Goal: Task Accomplishment & Management: Manage account settings

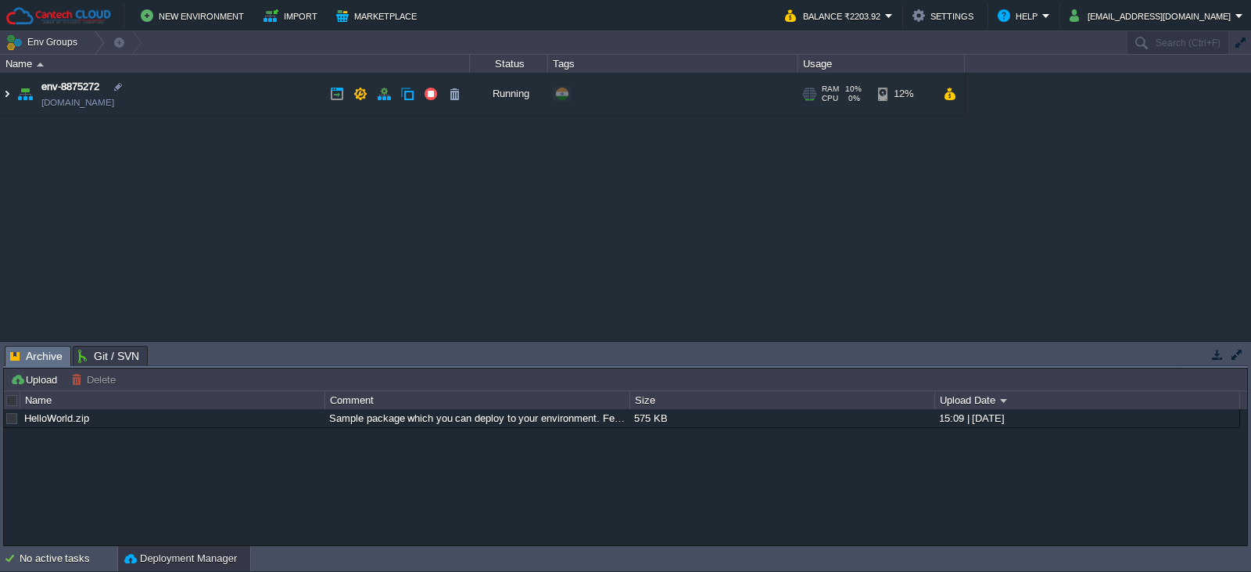
click at [6, 97] on img at bounding box center [7, 94] width 13 height 42
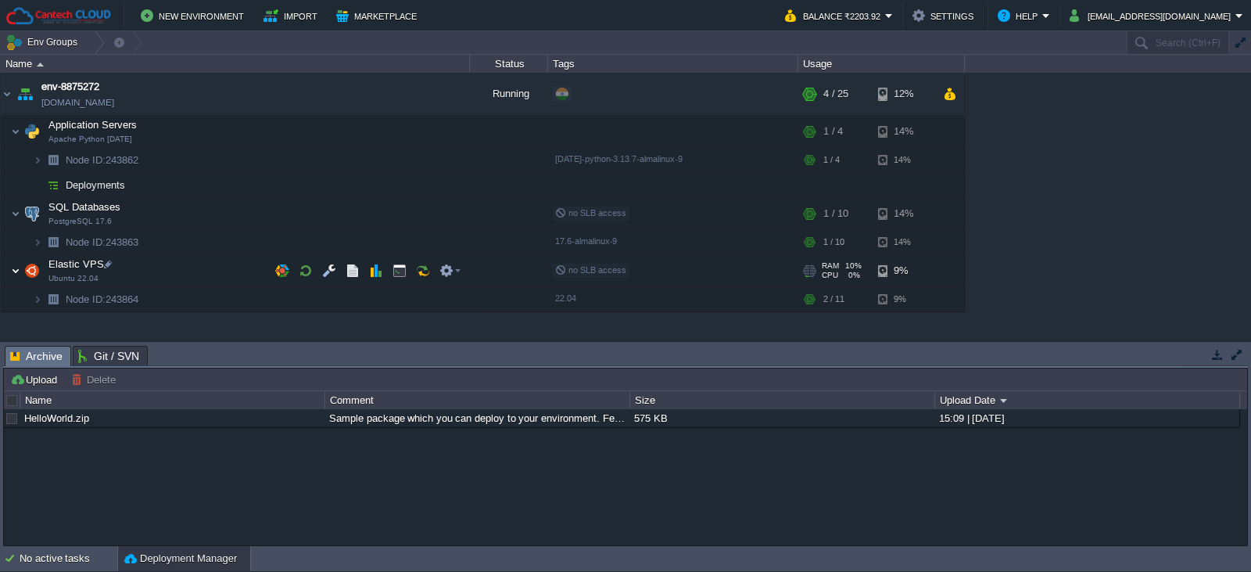
click at [20, 267] on img at bounding box center [15, 270] width 9 height 31
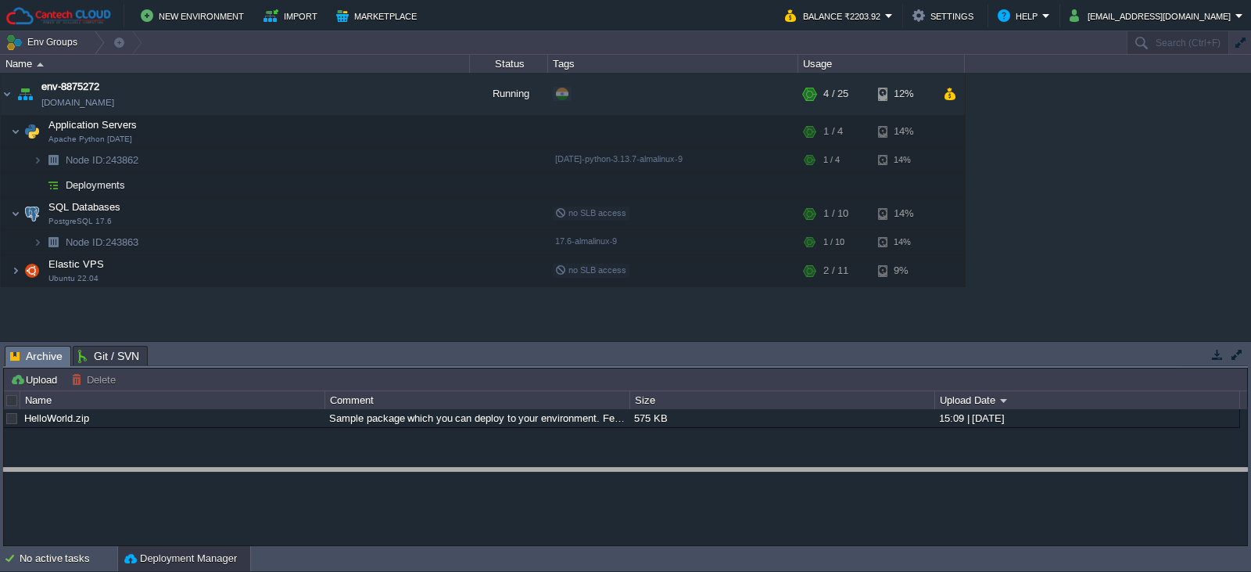
drag, startPoint x: 303, startPoint y: 367, endPoint x: 307, endPoint y: 494, distance: 127.5
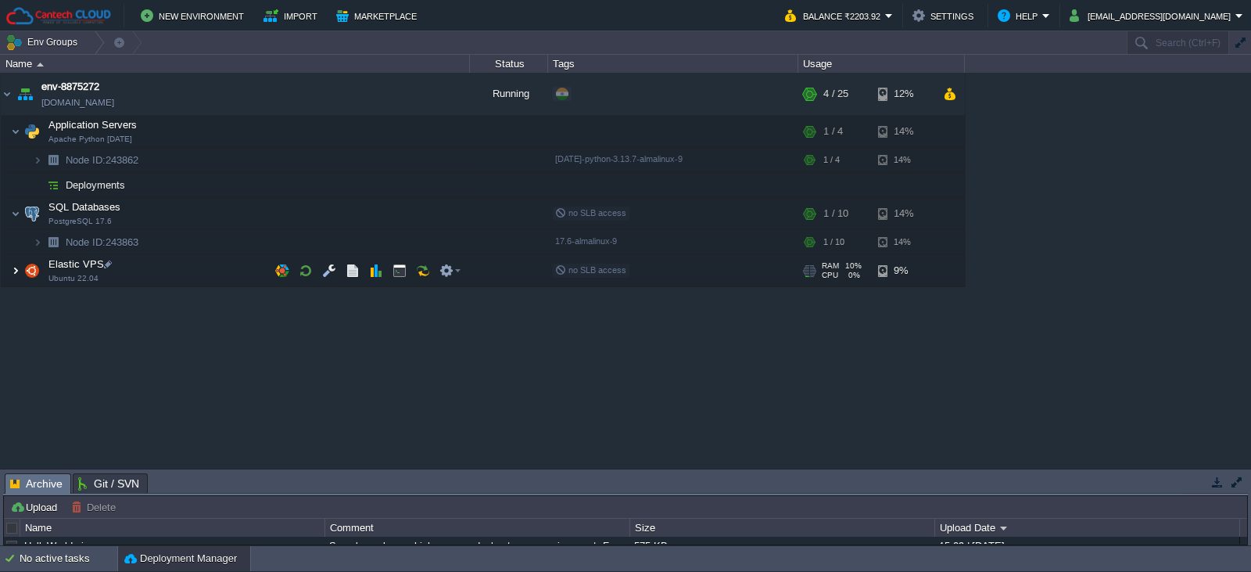
click at [15, 268] on img at bounding box center [15, 270] width 9 height 31
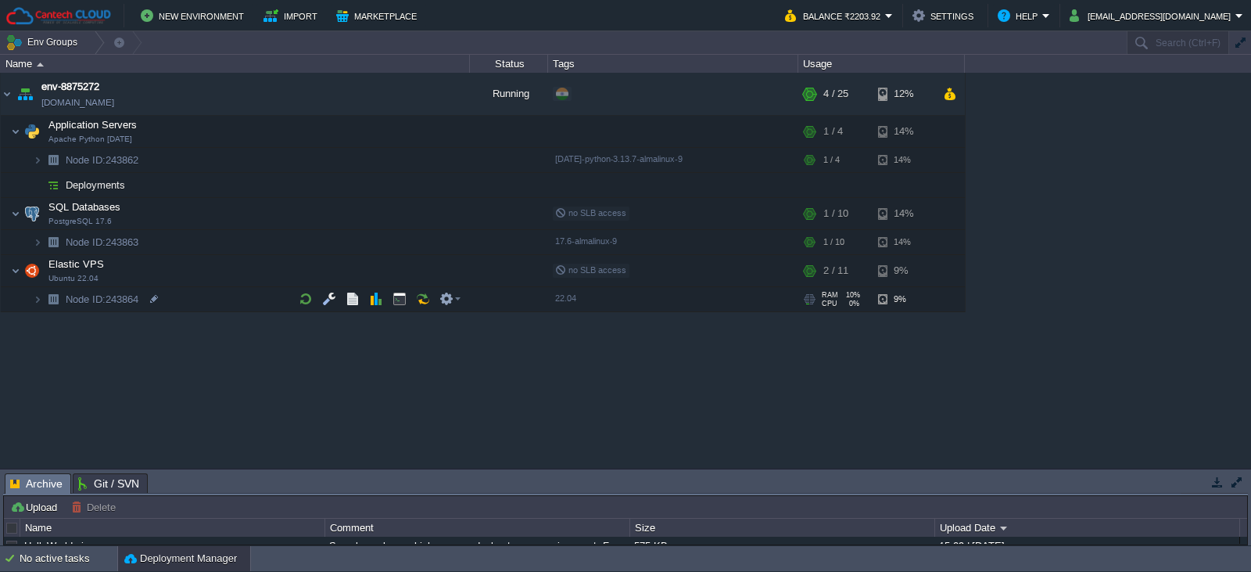
click at [31, 299] on img at bounding box center [22, 294] width 22 height 14
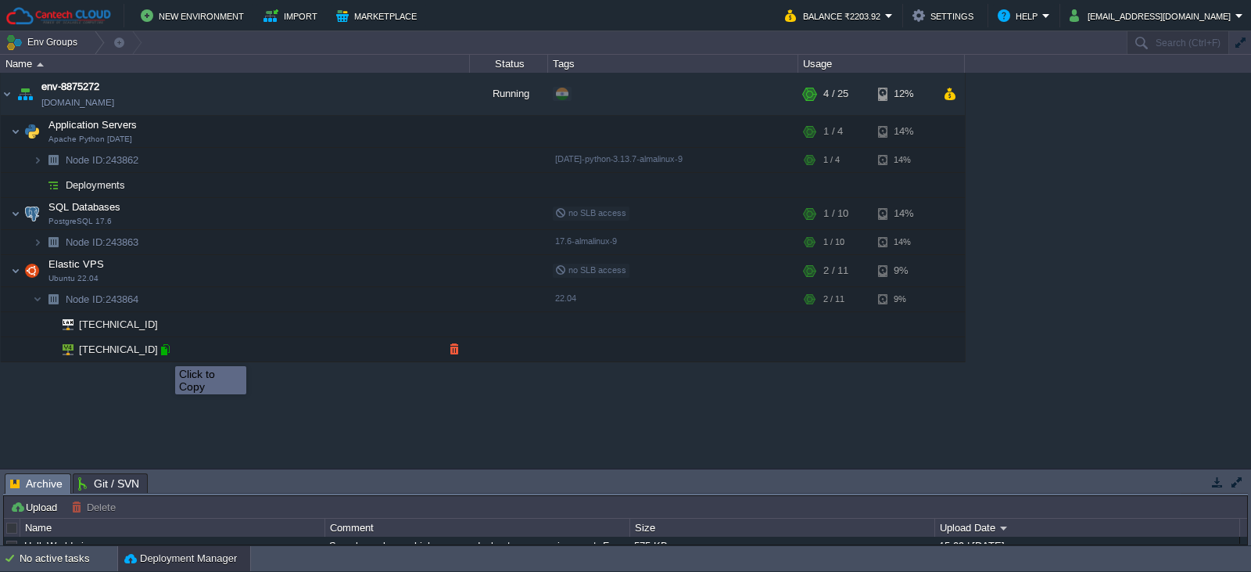
click at [163, 352] on div at bounding box center [165, 349] width 14 height 14
click at [357, 94] on button "button" at bounding box center [360, 94] width 14 height 14
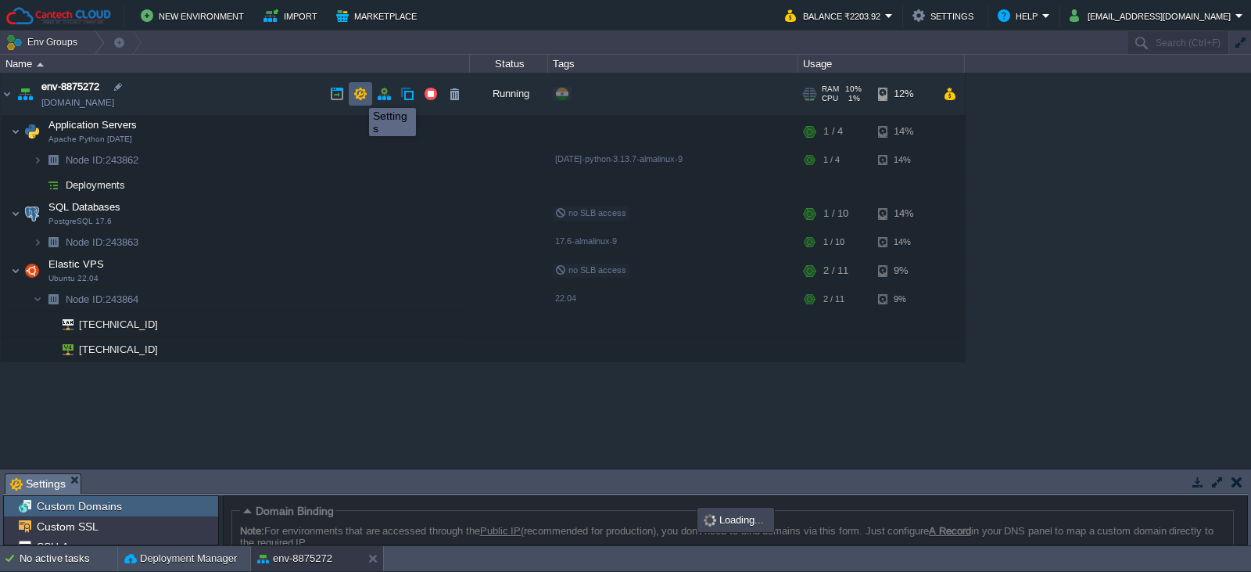
scroll to position [136, 0]
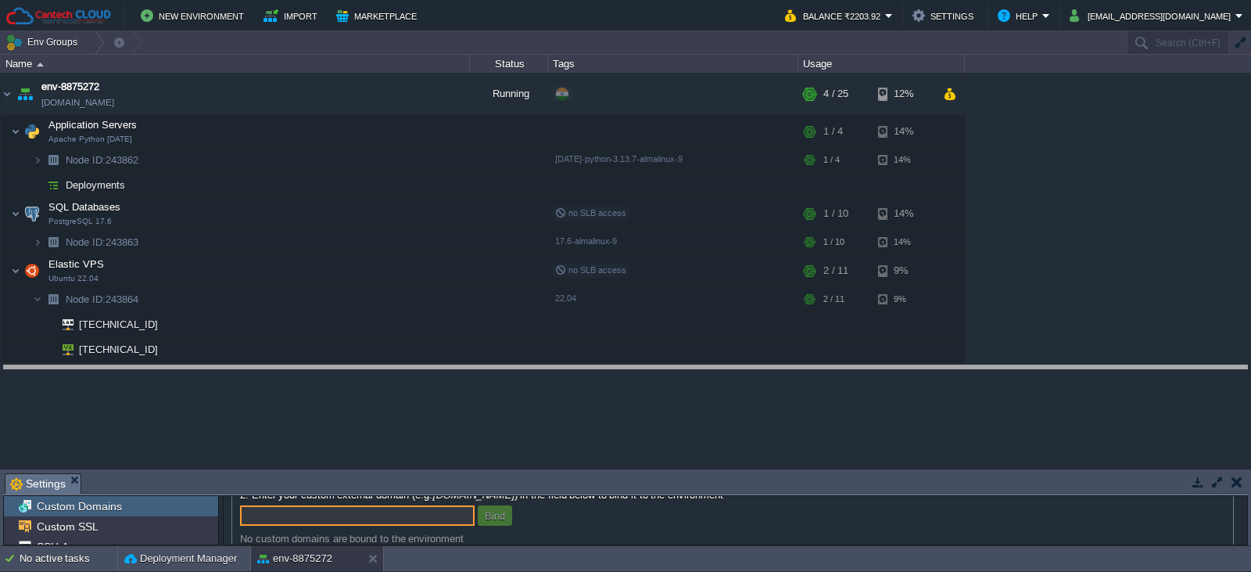
drag, startPoint x: 482, startPoint y: 475, endPoint x: 479, endPoint y: 366, distance: 108.7
click at [479, 366] on body "New Environment Import Marketplace Bonus ₹0.00 Upgrade Account Balance ₹2203.92…" at bounding box center [625, 286] width 1251 height 572
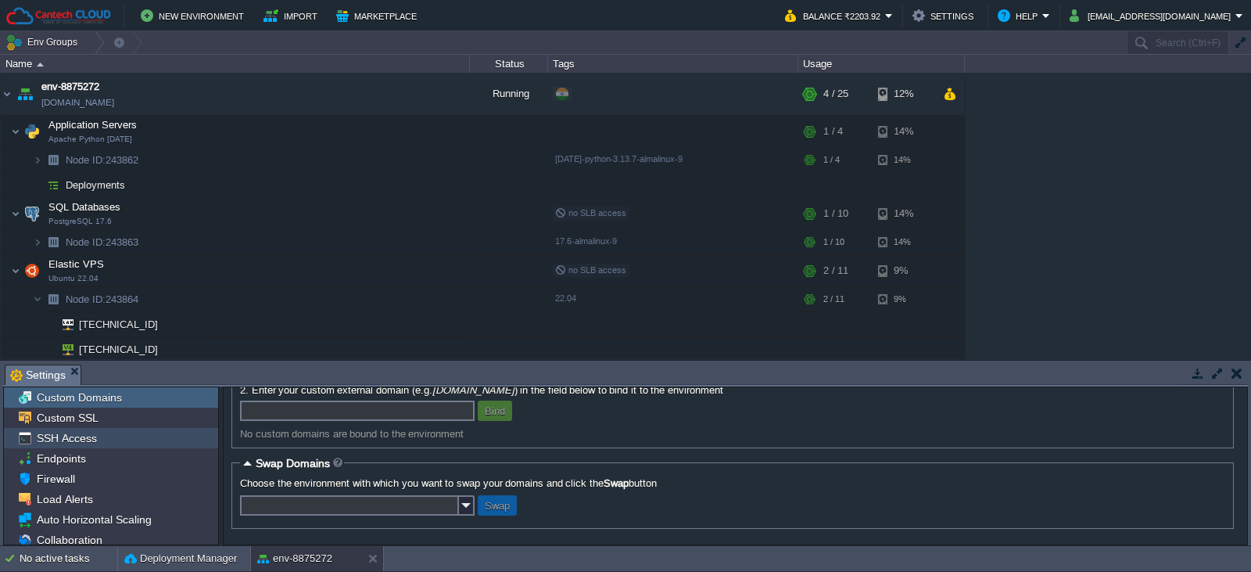
click at [109, 432] on div "SSH Access" at bounding box center [111, 438] width 214 height 20
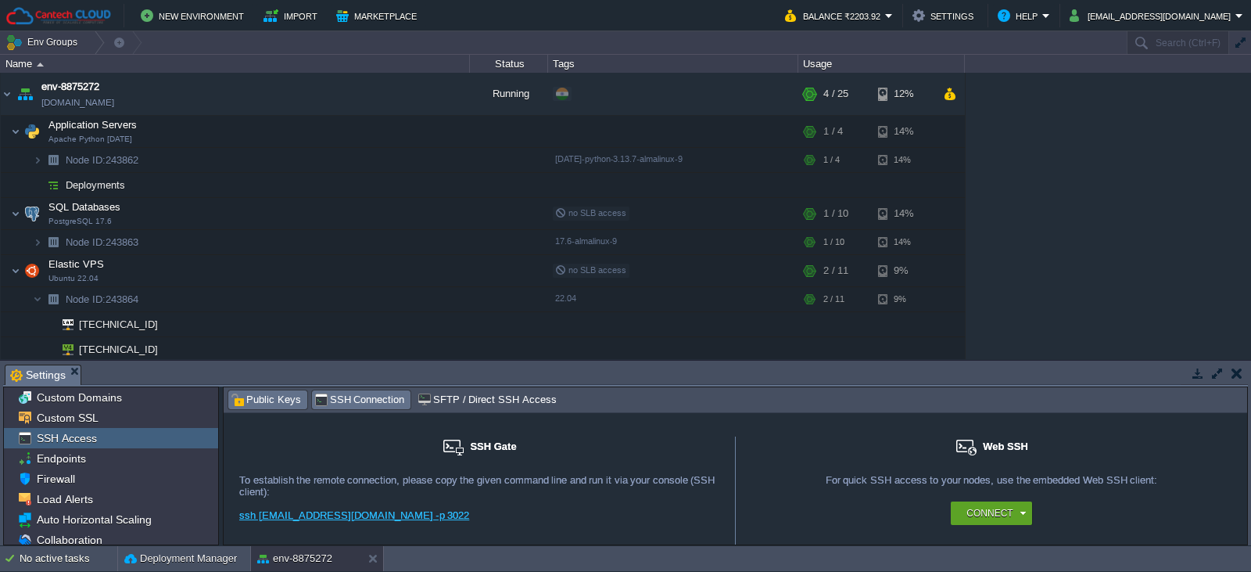
click at [272, 403] on span "Public Keys" at bounding box center [266, 399] width 70 height 17
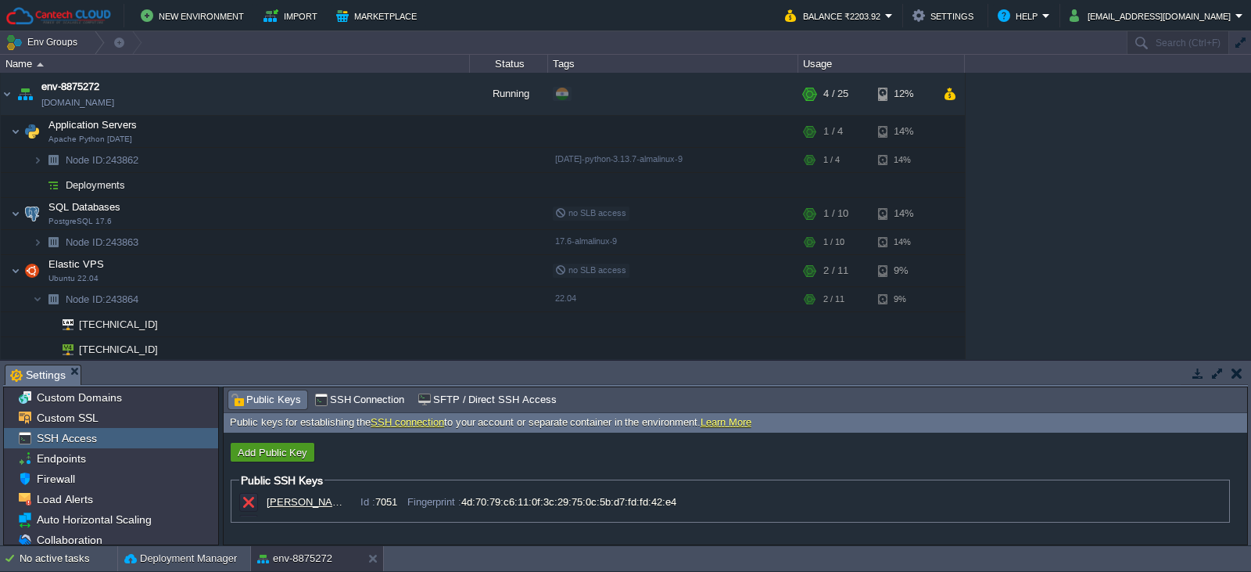
click at [260, 450] on button "Add Public Key" at bounding box center [272, 452] width 79 height 14
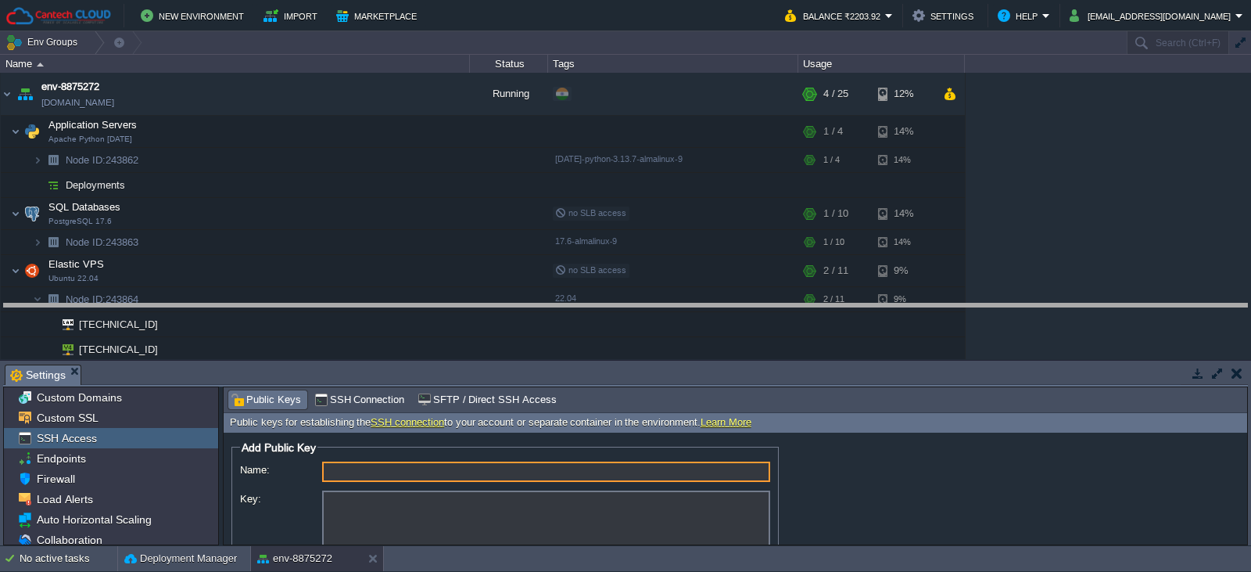
drag, startPoint x: 777, startPoint y: 381, endPoint x: 772, endPoint y: 320, distance: 61.2
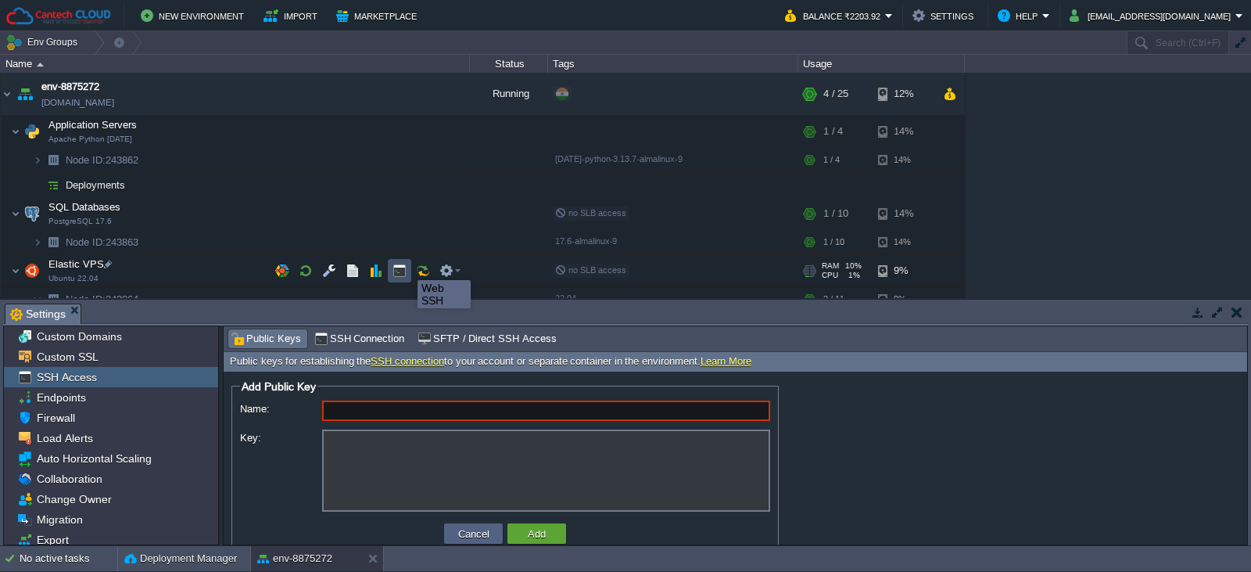
click at [406, 266] on button "button" at bounding box center [400, 271] width 14 height 14
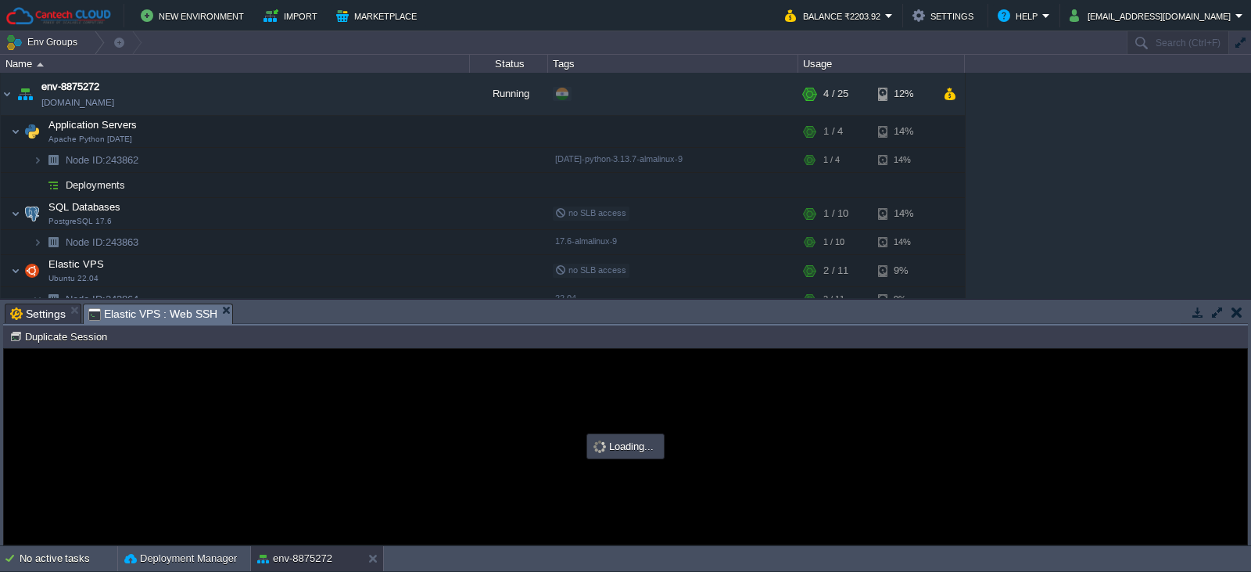
scroll to position [0, 0]
type input "#000000"
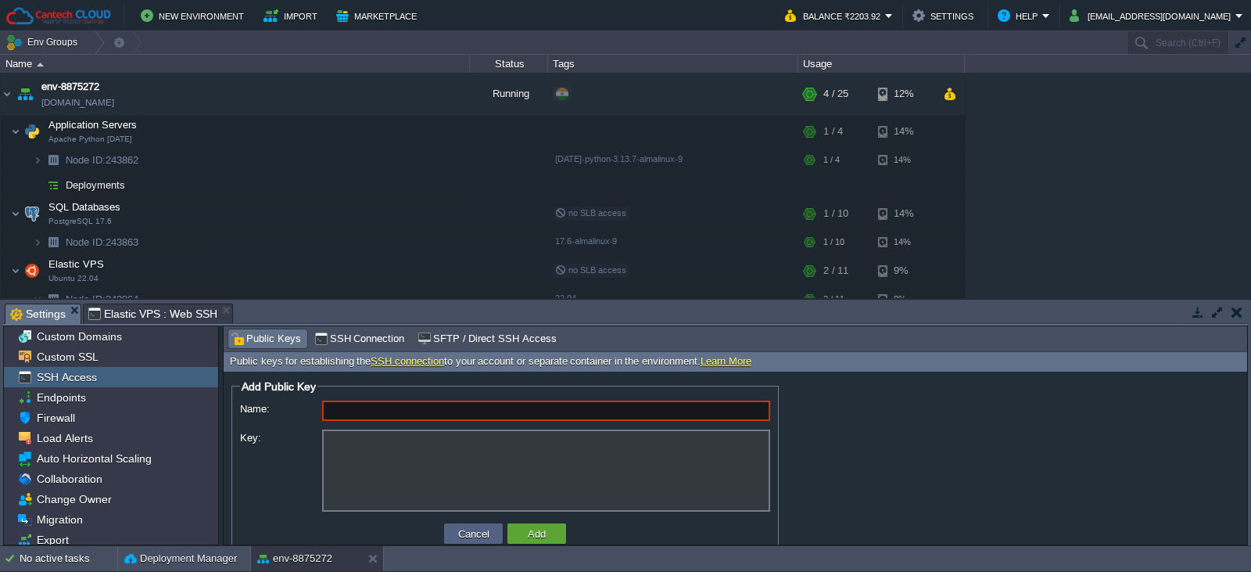
click at [51, 313] on span "Settings" at bounding box center [38, 314] width 56 height 20
click at [153, 316] on span "Elastic VPS : Web SSH" at bounding box center [152, 313] width 129 height 19
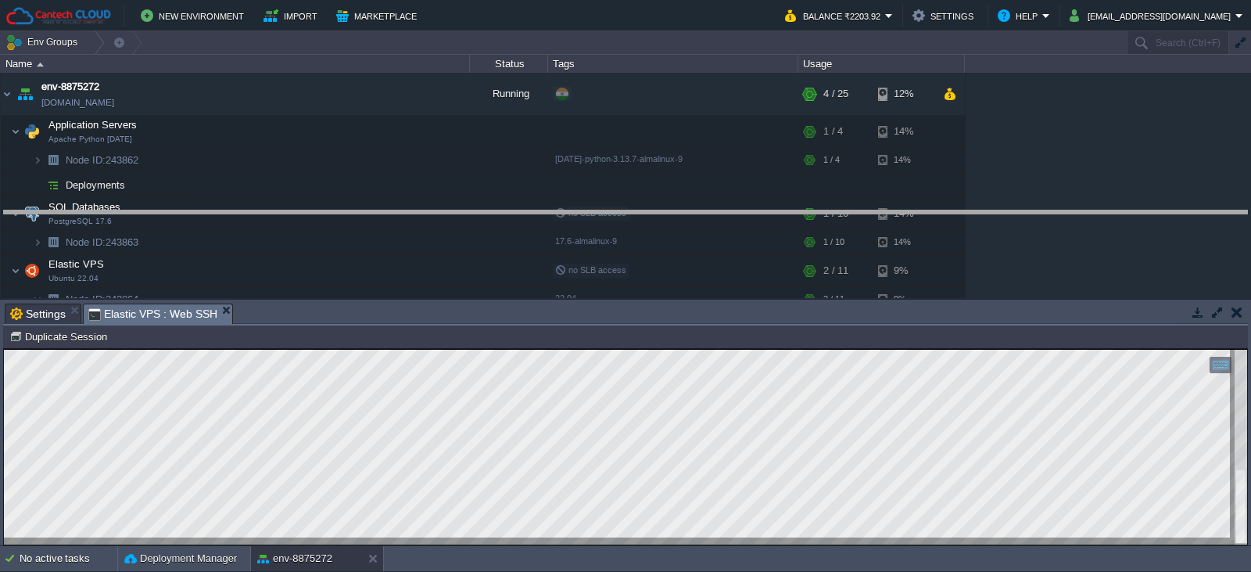
drag, startPoint x: 529, startPoint y: 322, endPoint x: 570, endPoint y: 229, distance: 101.5
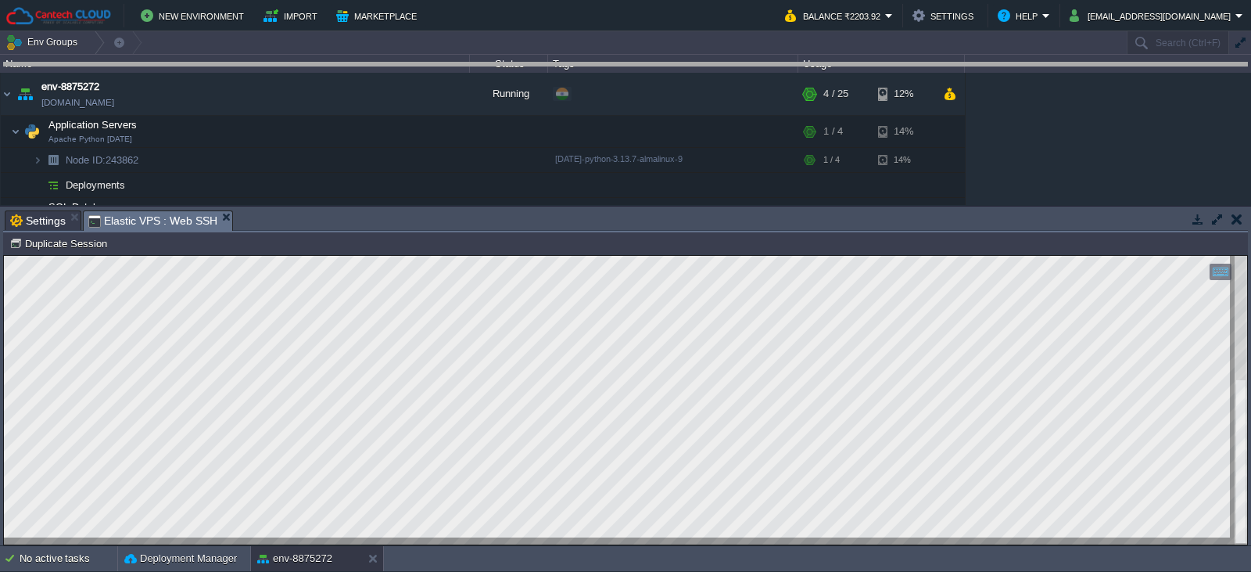
drag, startPoint x: 644, startPoint y: 231, endPoint x: 701, endPoint y: 83, distance: 158.4
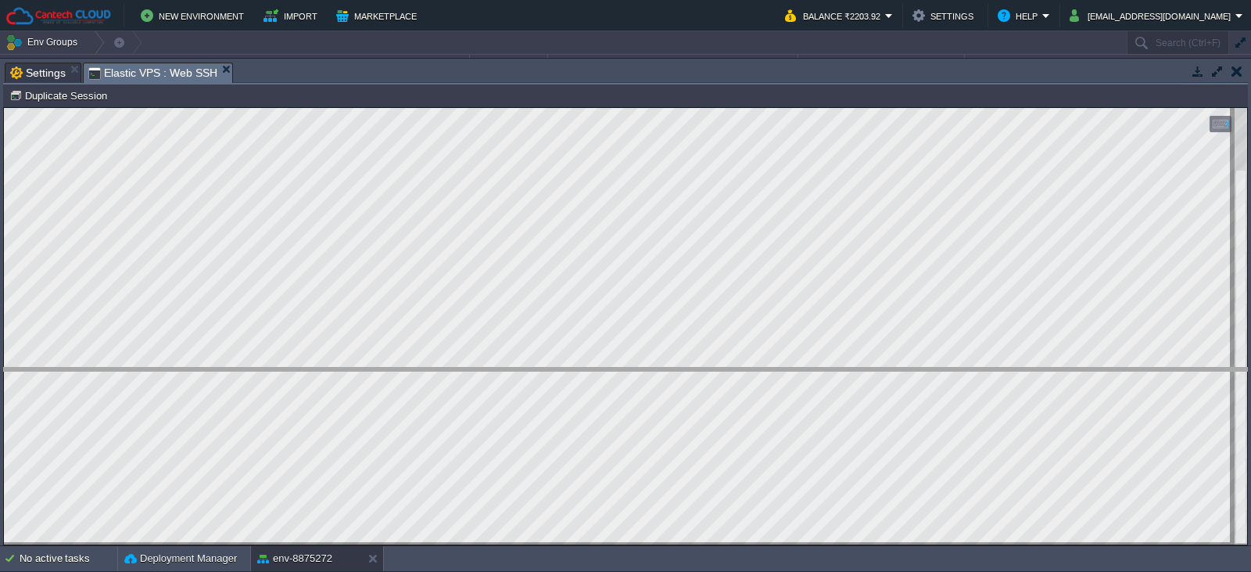
drag, startPoint x: 299, startPoint y: 80, endPoint x: 295, endPoint y: 385, distance: 305.0
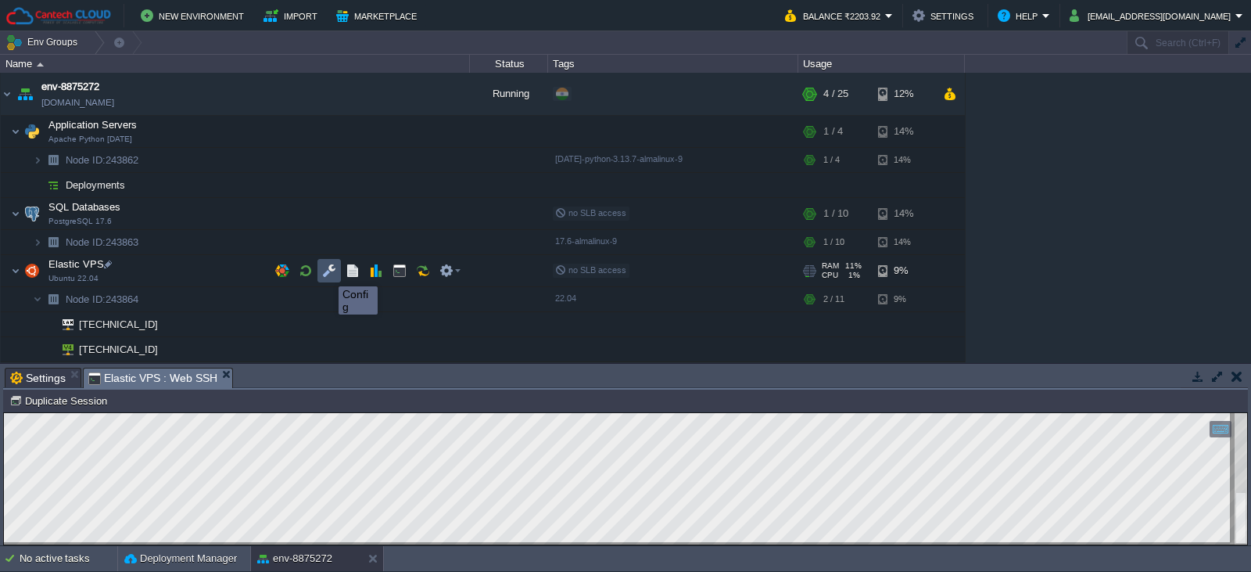
click at [327, 272] on button "button" at bounding box center [329, 271] width 14 height 14
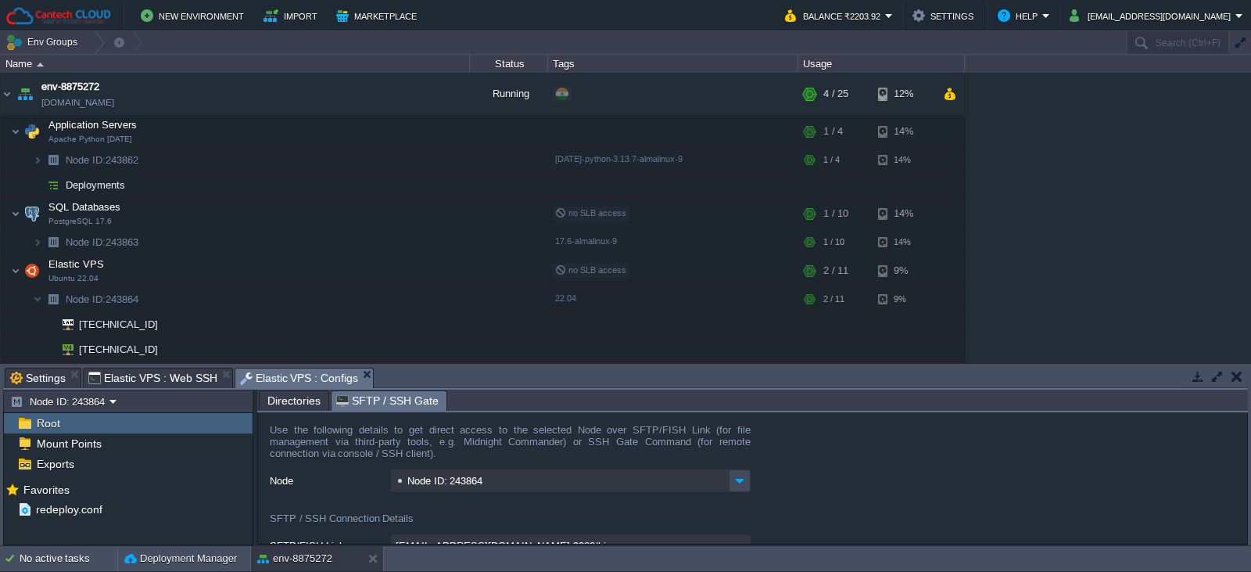
click at [363, 401] on span "SFTP / SSH Gate" at bounding box center [387, 401] width 102 height 20
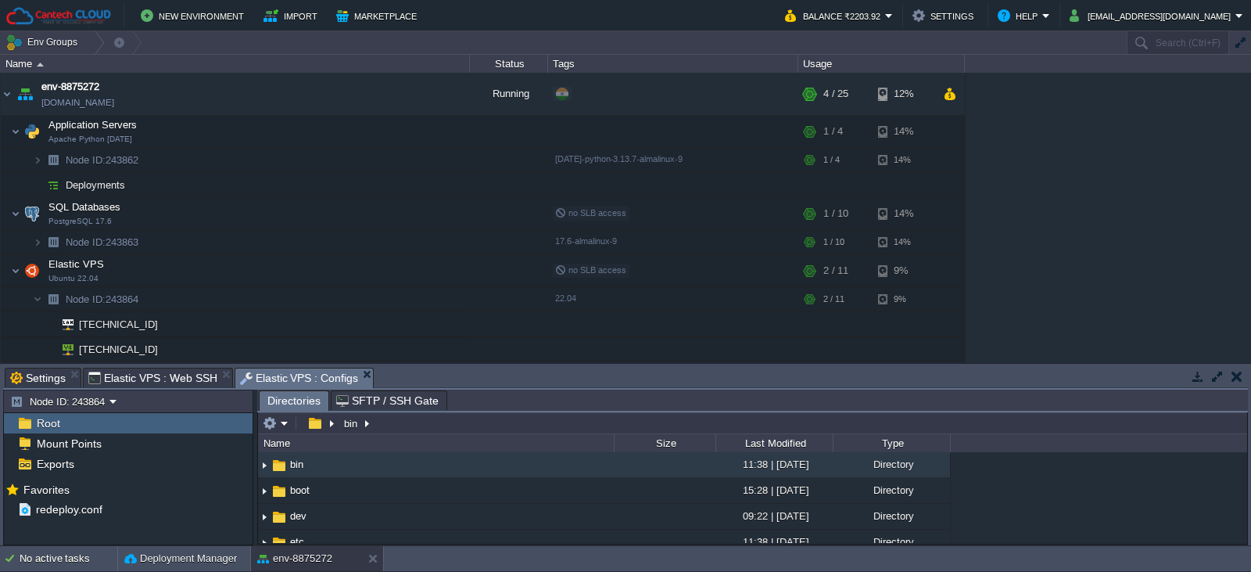
click at [279, 403] on span "Directories" at bounding box center [293, 401] width 53 height 20
click at [269, 463] on img at bounding box center [264, 465] width 13 height 24
click at [311, 425] on button "button" at bounding box center [314, 423] width 23 height 14
click at [331, 425] on em at bounding box center [320, 423] width 34 height 14
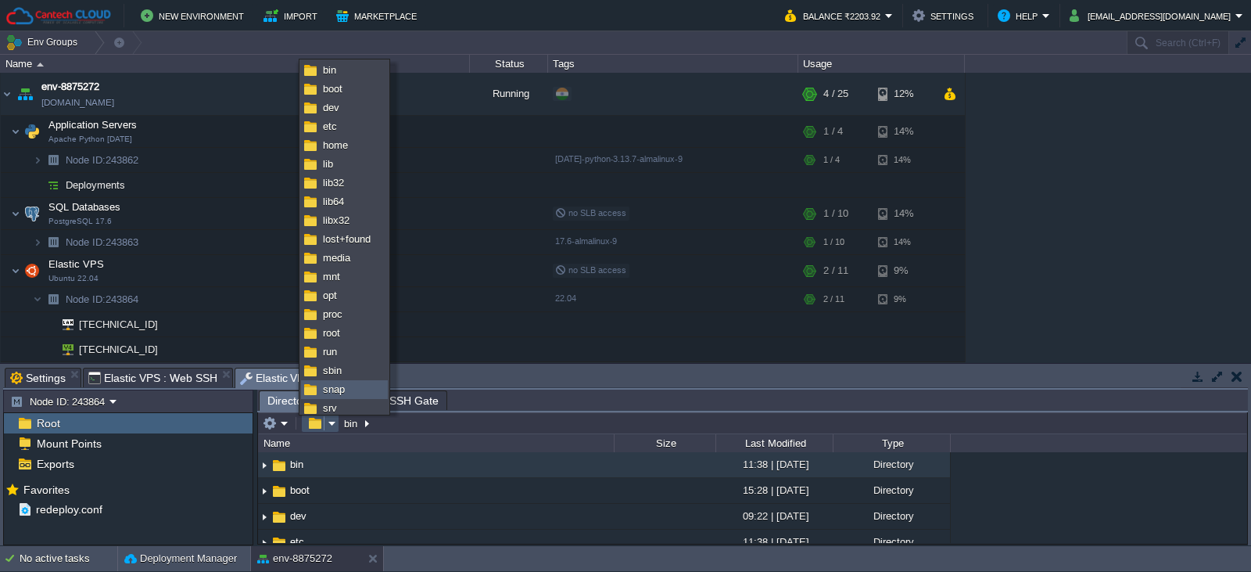
scroll to position [2, 0]
click at [334, 332] on span "root" at bounding box center [331, 330] width 17 height 12
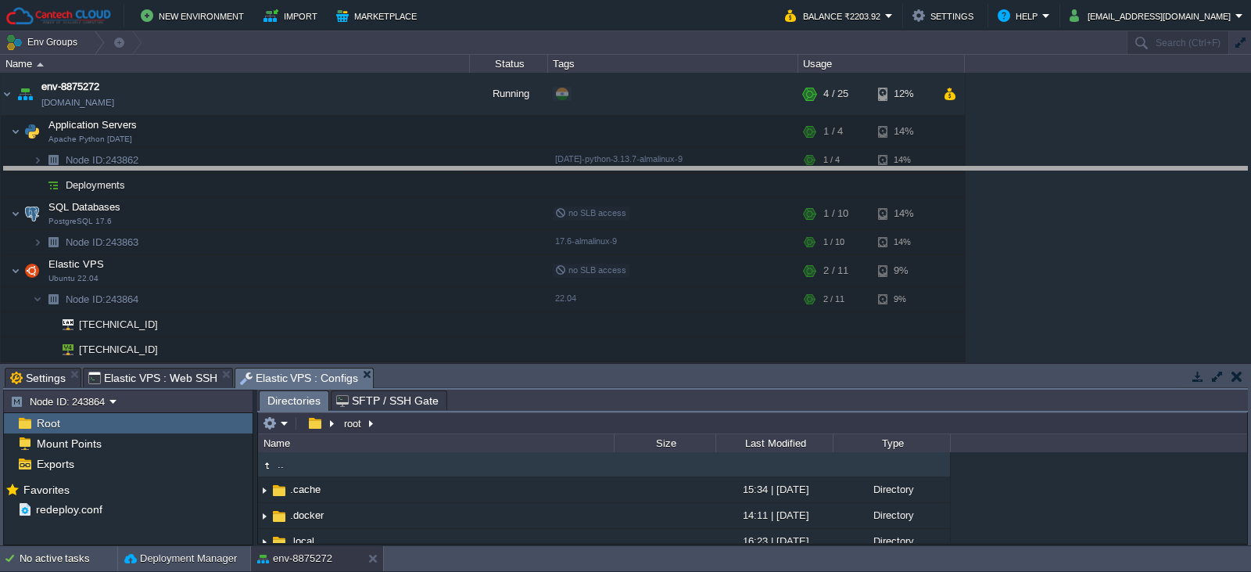
drag, startPoint x: 432, startPoint y: 367, endPoint x: 556, endPoint y: 166, distance: 236.3
click at [556, 166] on body "New Environment Import Marketplace Bonus ₹0.00 Upgrade Account Balance ₹2203.92…" at bounding box center [625, 286] width 1251 height 572
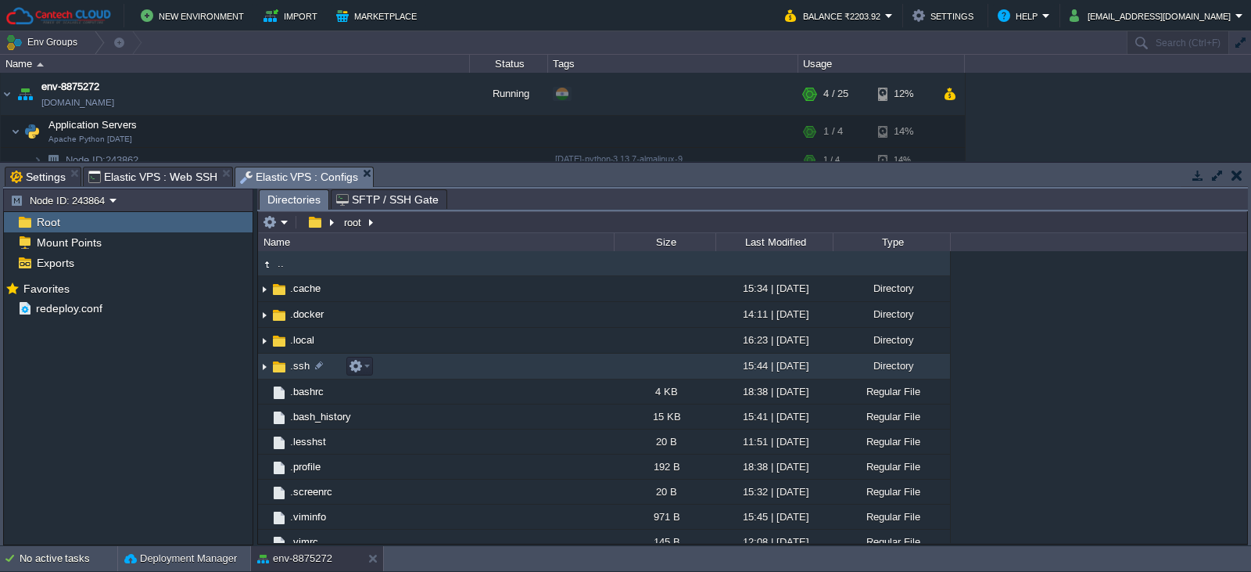
click at [294, 366] on span ".ssh" at bounding box center [300, 365] width 24 height 13
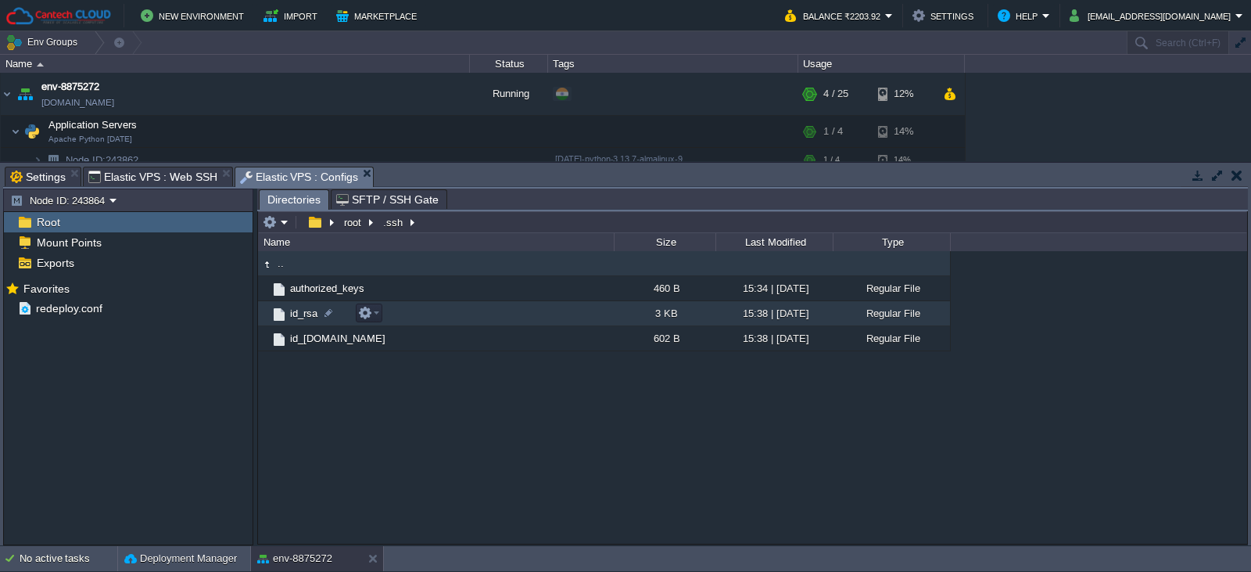
click at [309, 312] on span "id_rsa" at bounding box center [304, 313] width 32 height 13
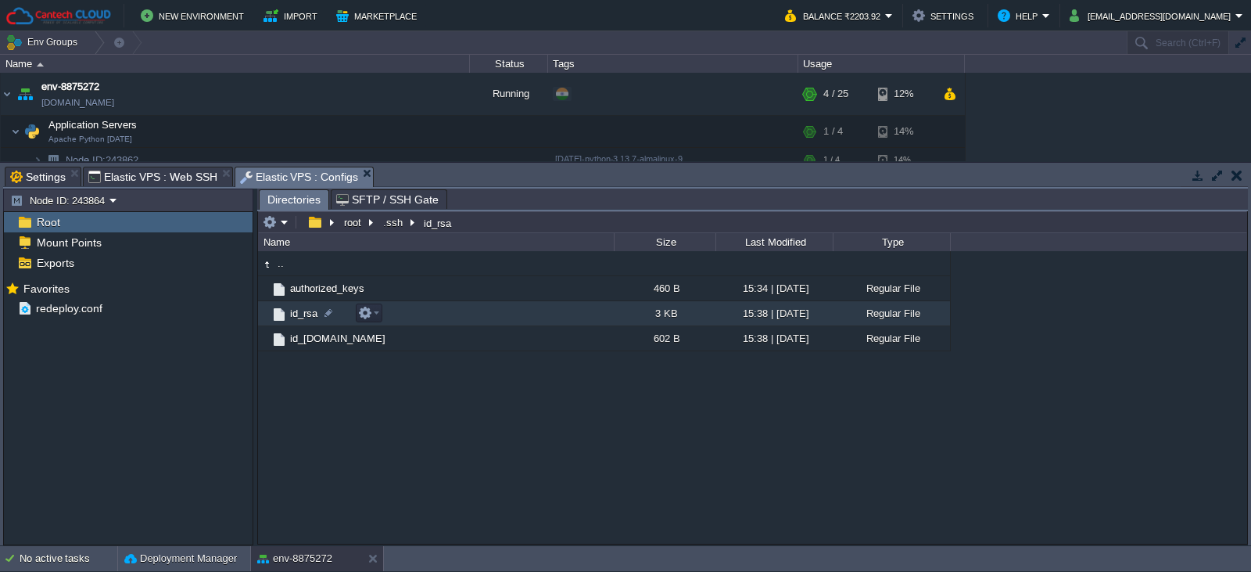
click at [309, 312] on span "id_rsa" at bounding box center [304, 313] width 32 height 13
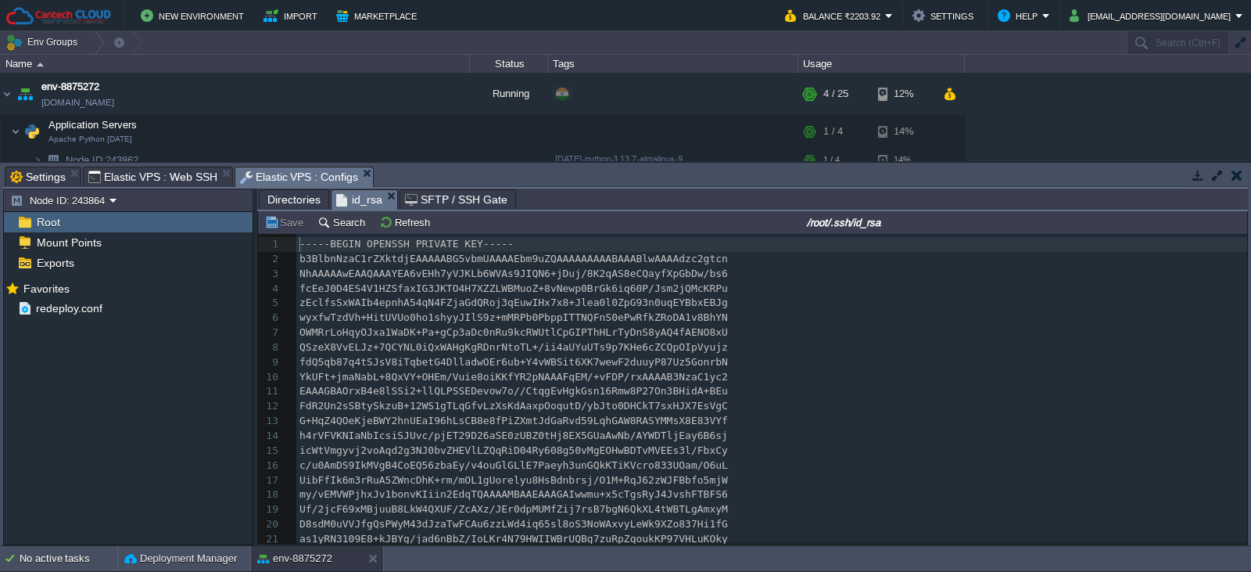
scroll to position [5, 0]
click at [1052, 357] on pre "fdQ5qb87q4tSJsV8iTqbetG4DlladwOEr6ub+Y4vWBSit6XK7wewF2duuyP87Uz5GonrbN" at bounding box center [771, 362] width 951 height 15
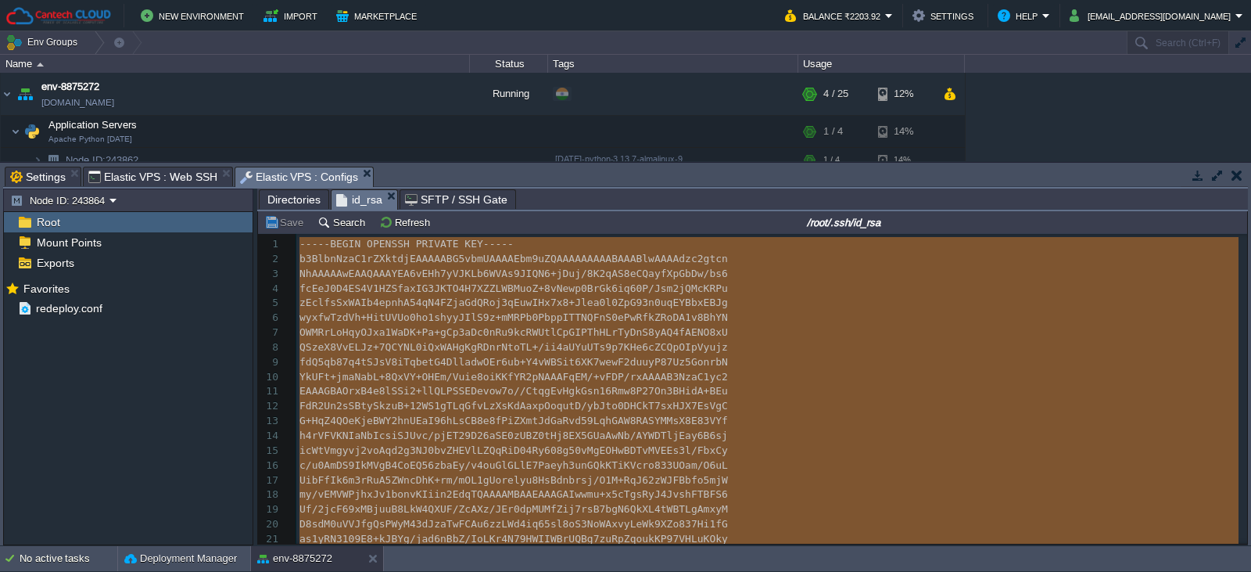
type textarea "-"
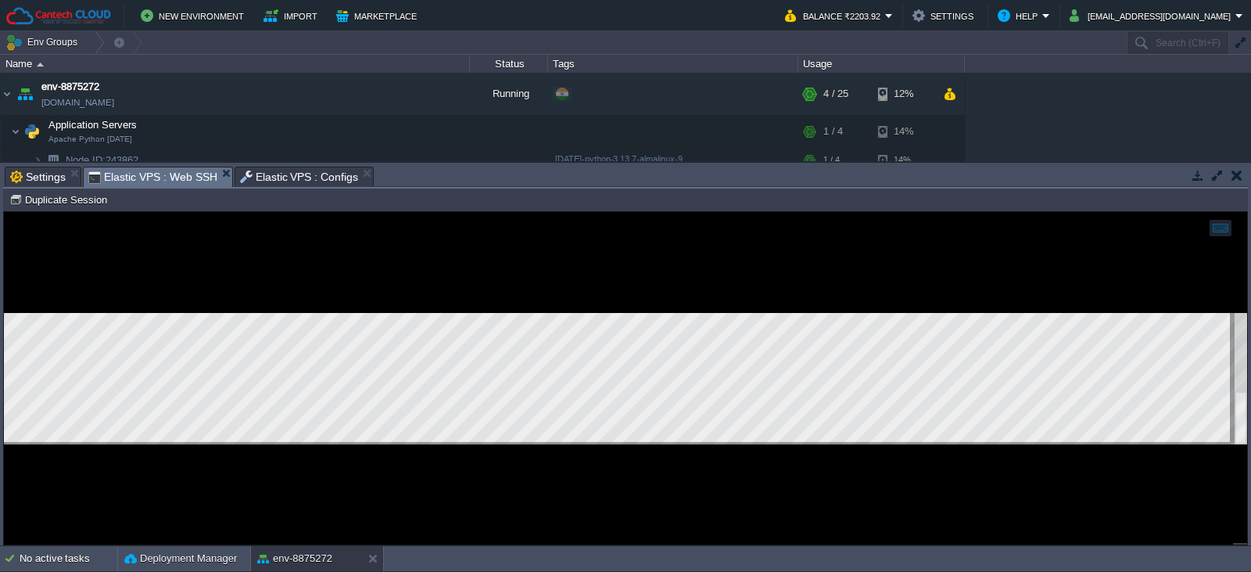
click at [137, 181] on span "Elastic VPS : Web SSH" at bounding box center [152, 177] width 129 height 20
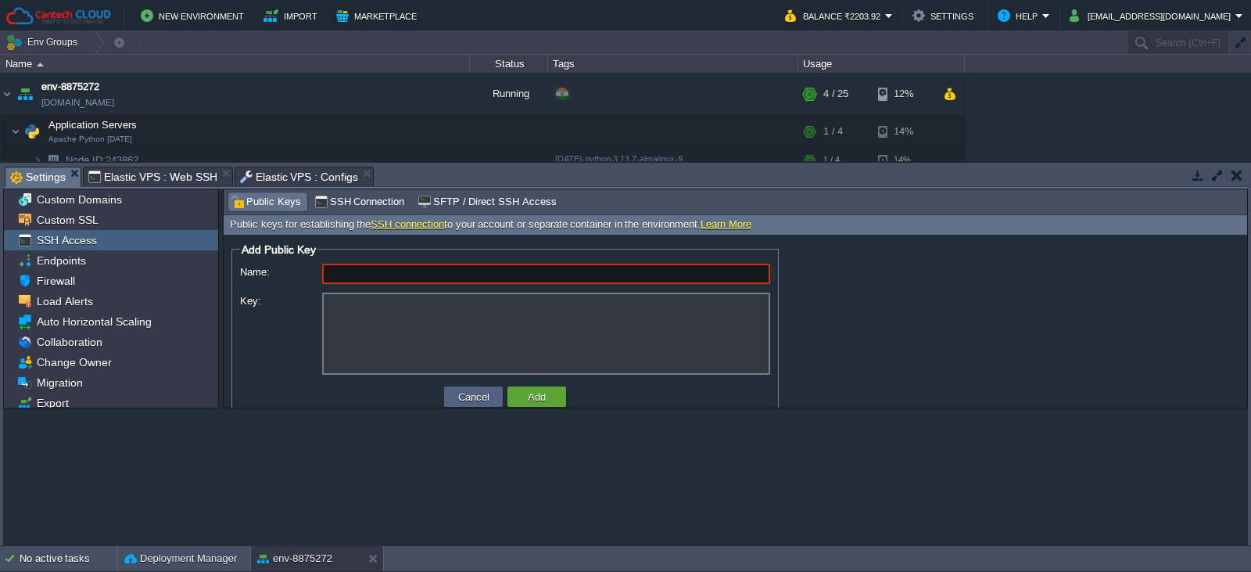
click at [51, 177] on span "Settings" at bounding box center [38, 177] width 56 height 20
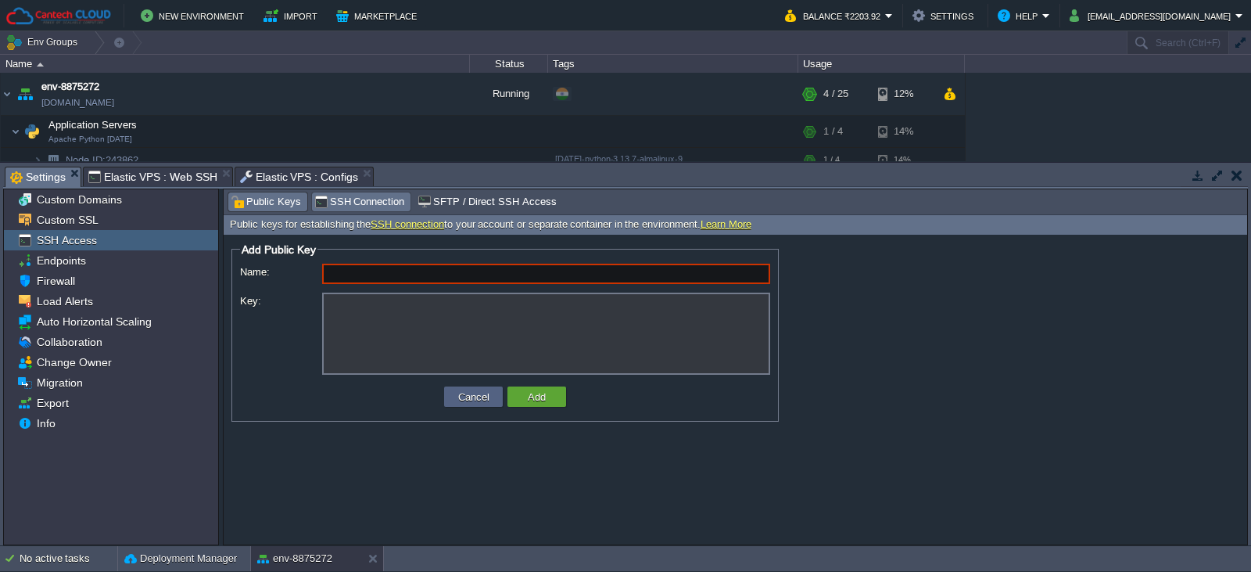
click at [346, 197] on span "SSH Connection" at bounding box center [359, 201] width 91 height 17
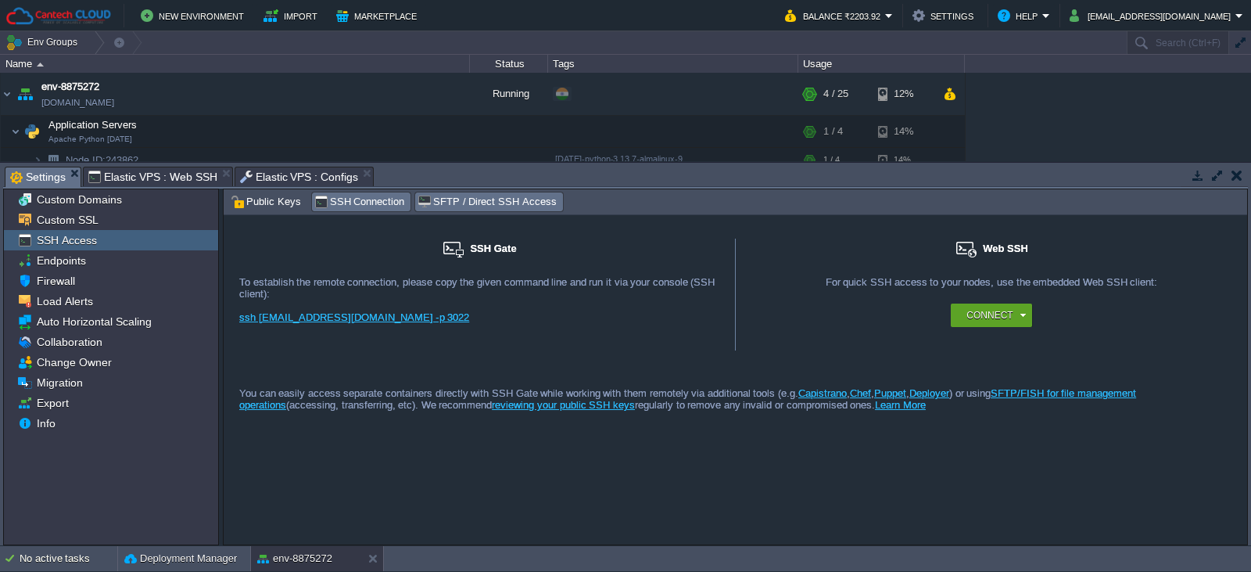
click at [461, 198] on span "SFTP / Direct SSH Access" at bounding box center [487, 201] width 138 height 17
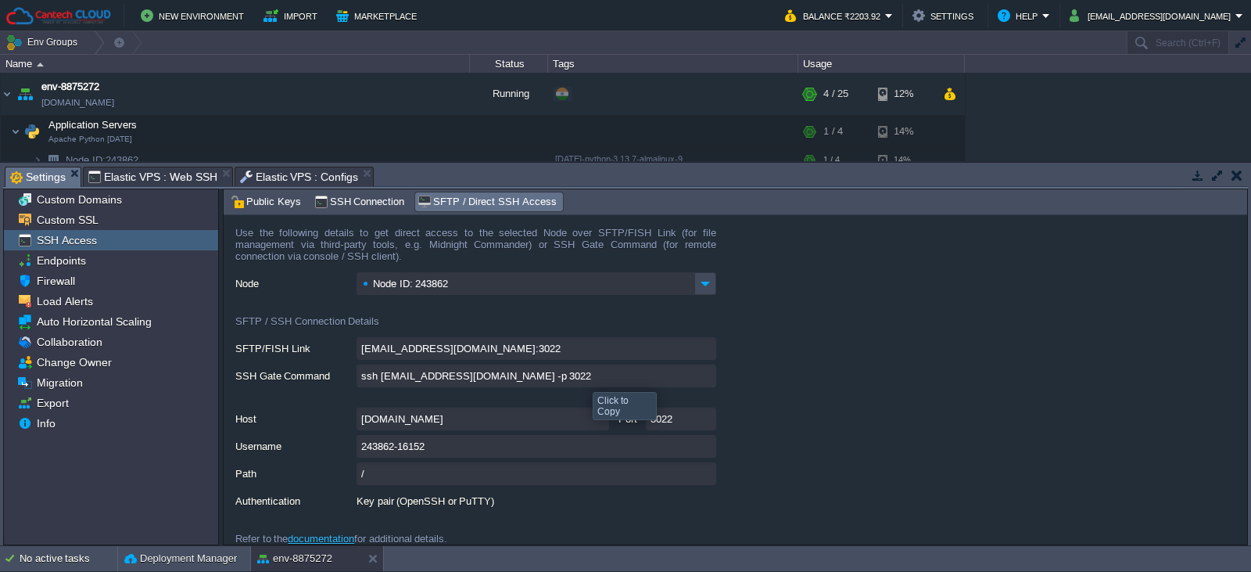
click at [581, 378] on input "ssh [EMAIL_ADDRESS][DOMAIN_NAME] -p 3022" at bounding box center [537, 375] width 360 height 23
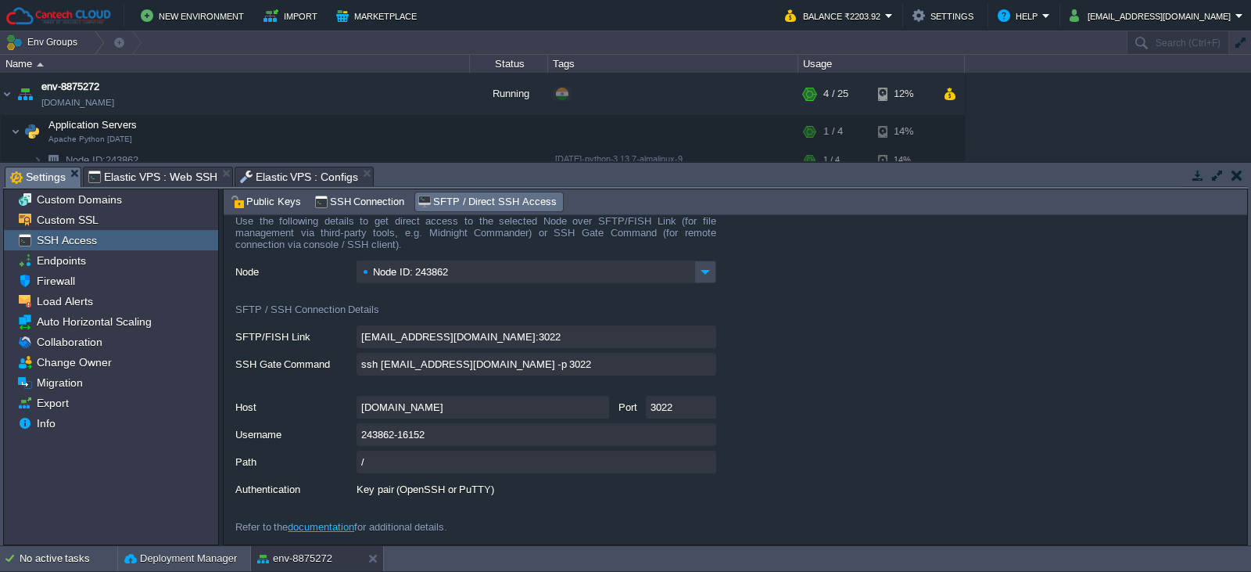
scroll to position [16, 0]
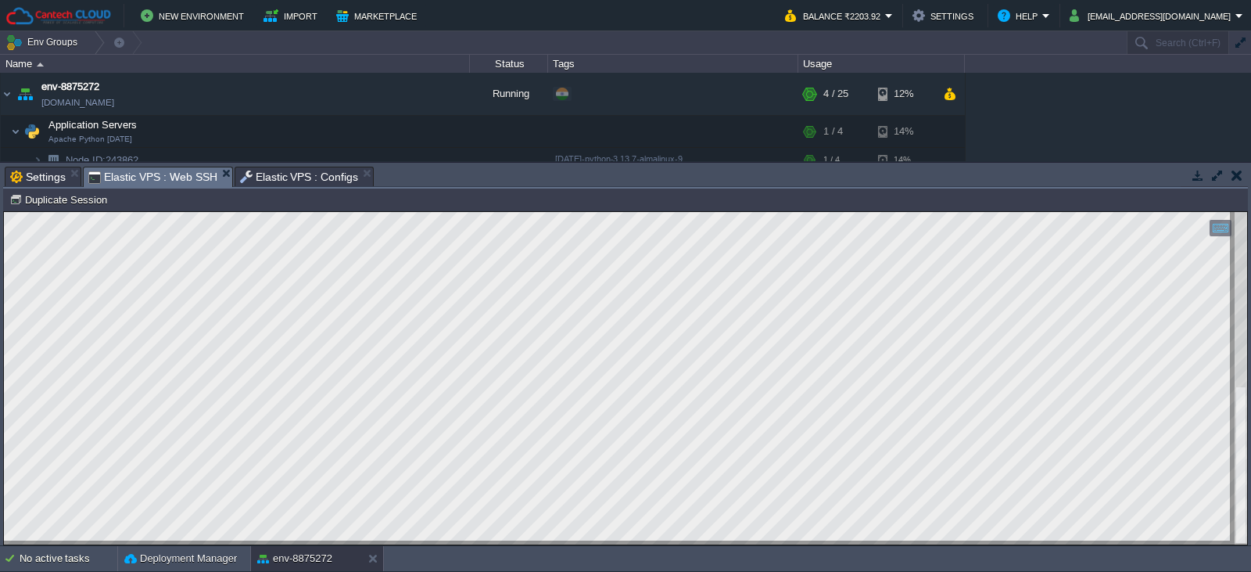
click at [194, 175] on span "Elastic VPS : Web SSH" at bounding box center [152, 177] width 129 height 20
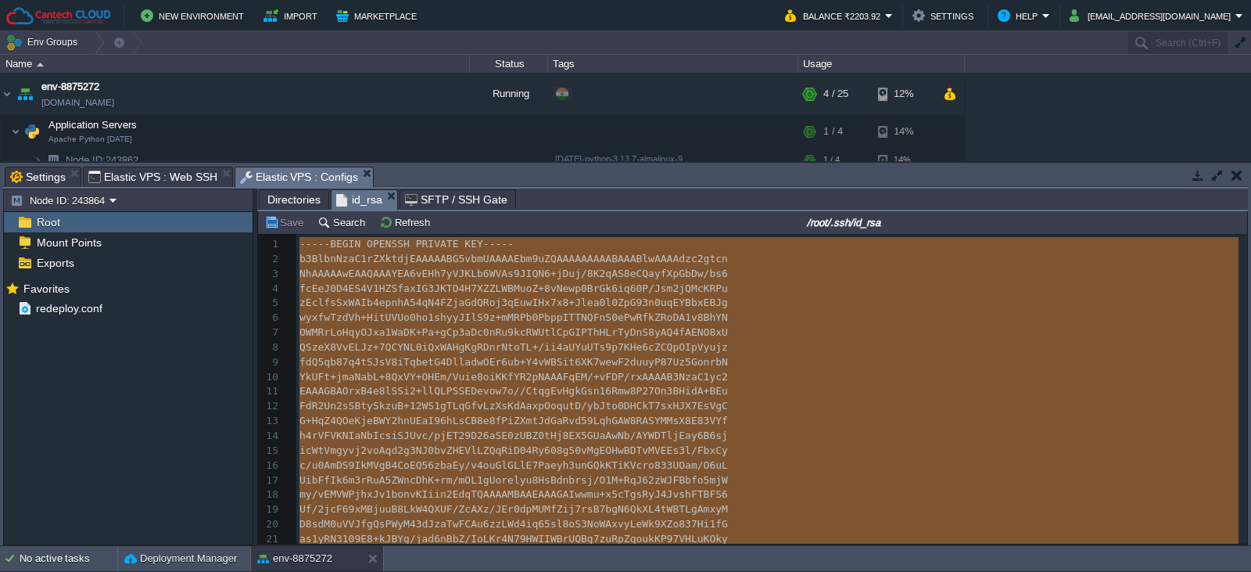
click at [292, 181] on span "Elastic VPS : Configs" at bounding box center [299, 177] width 119 height 20
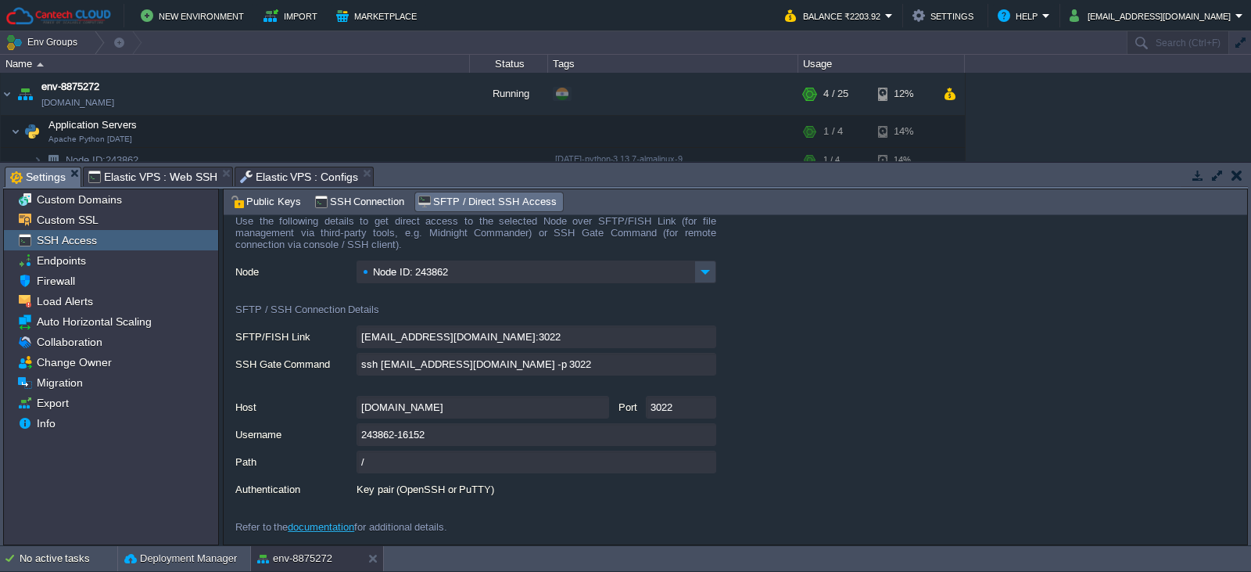
click at [38, 181] on span "Settings" at bounding box center [38, 177] width 56 height 20
click at [258, 195] on span "Public Keys" at bounding box center [266, 201] width 70 height 17
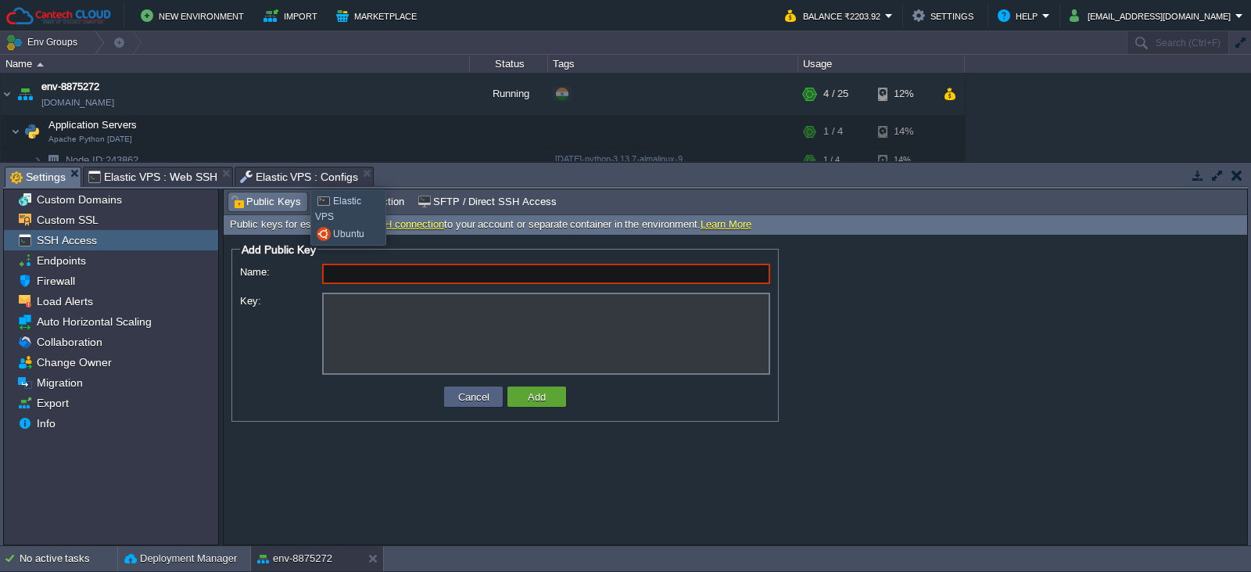
click at [298, 175] on span "Elastic VPS : Configs" at bounding box center [299, 176] width 119 height 19
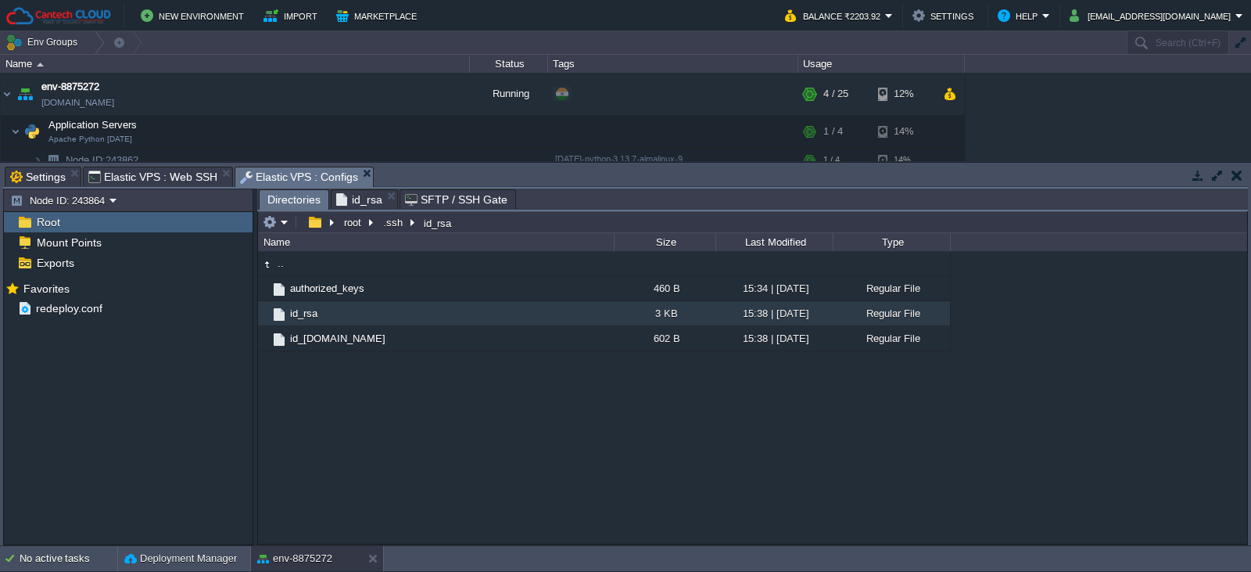
click at [295, 200] on span "Directories" at bounding box center [293, 200] width 53 height 20
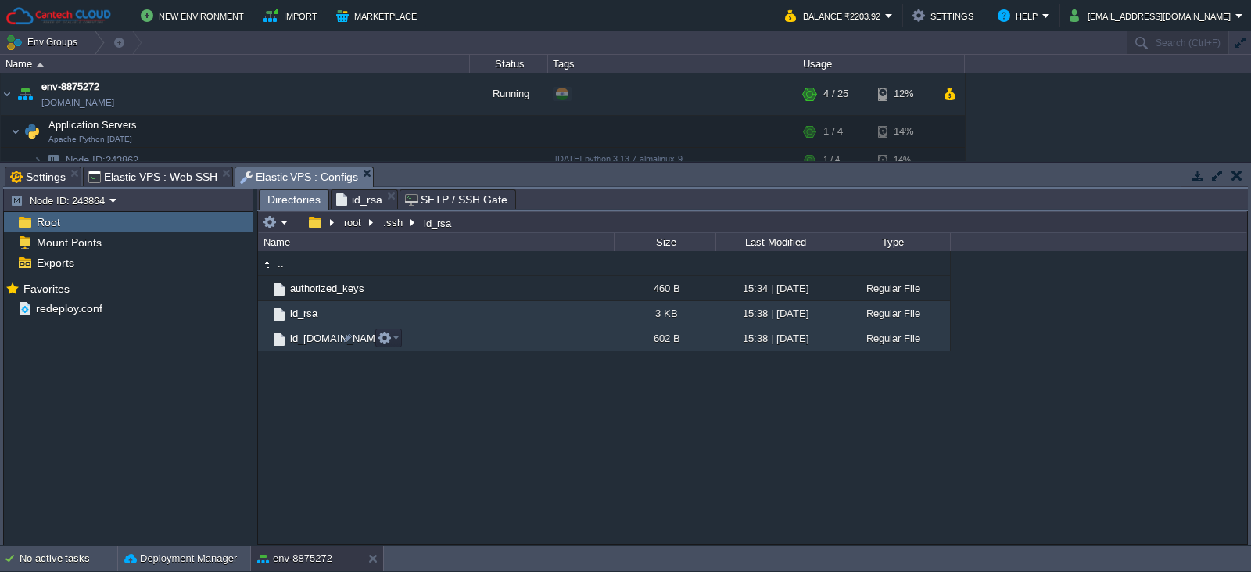
click at [321, 345] on span "id_[DOMAIN_NAME]" at bounding box center [338, 338] width 100 height 13
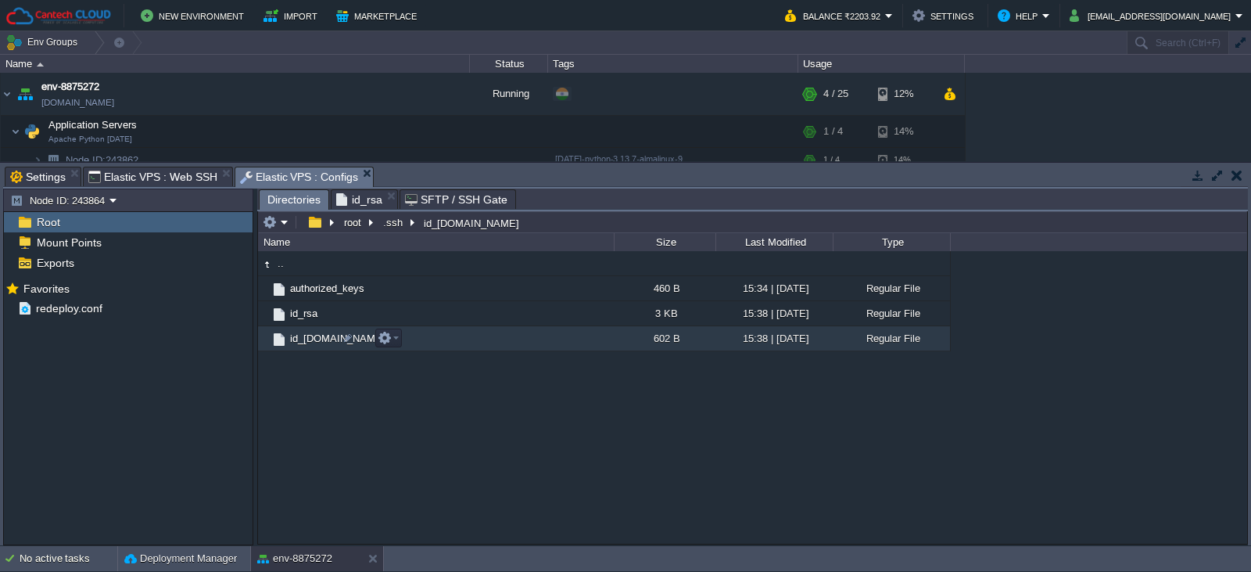
click at [321, 345] on span "id_[DOMAIN_NAME]" at bounding box center [338, 338] width 100 height 13
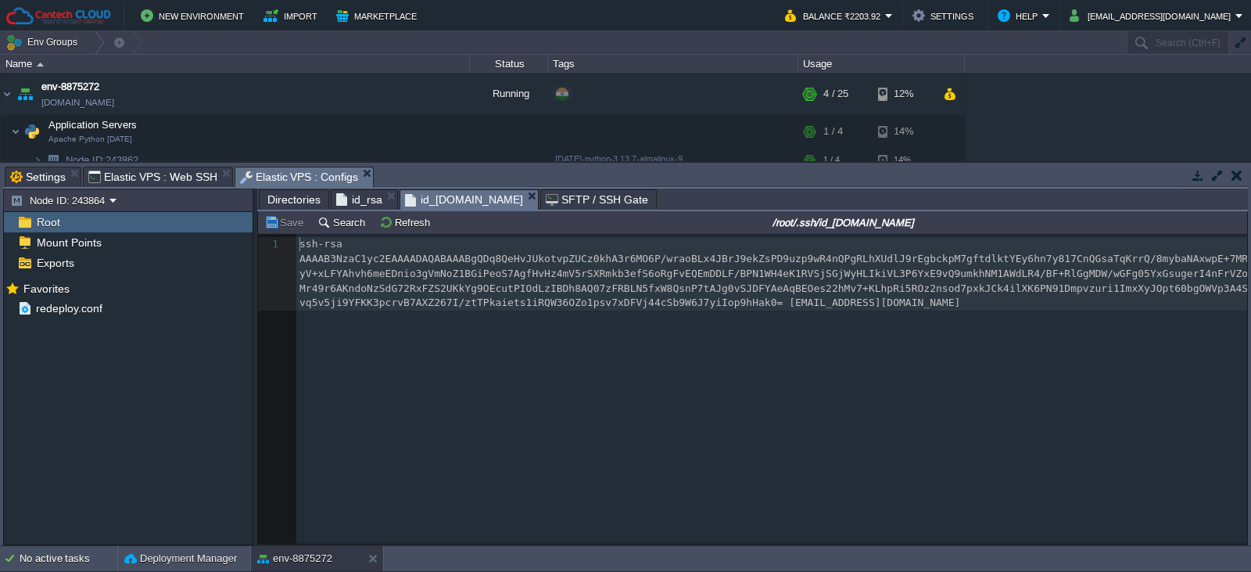
scroll to position [5, 0]
type textarea "ssh-rsa AAAAB3NzaC1yc2EAAAADAQABAAABgQDq8QeHvJUkotvpZUCz0khA3r6MO6P/wraoBLx4JBr…"
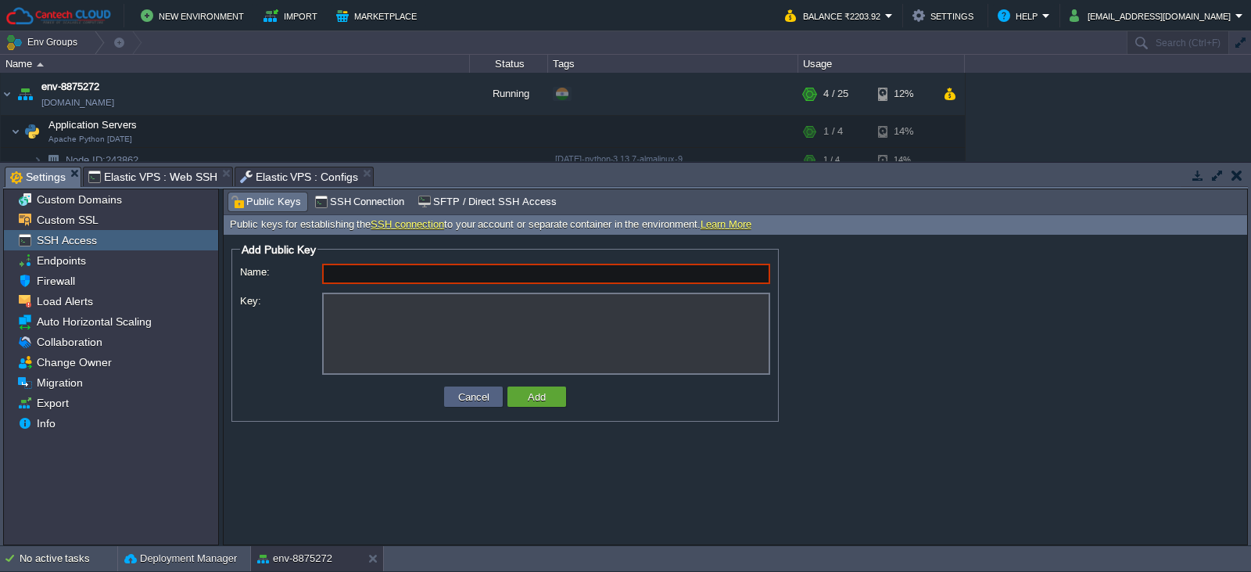
click at [54, 182] on span "Settings" at bounding box center [38, 177] width 56 height 20
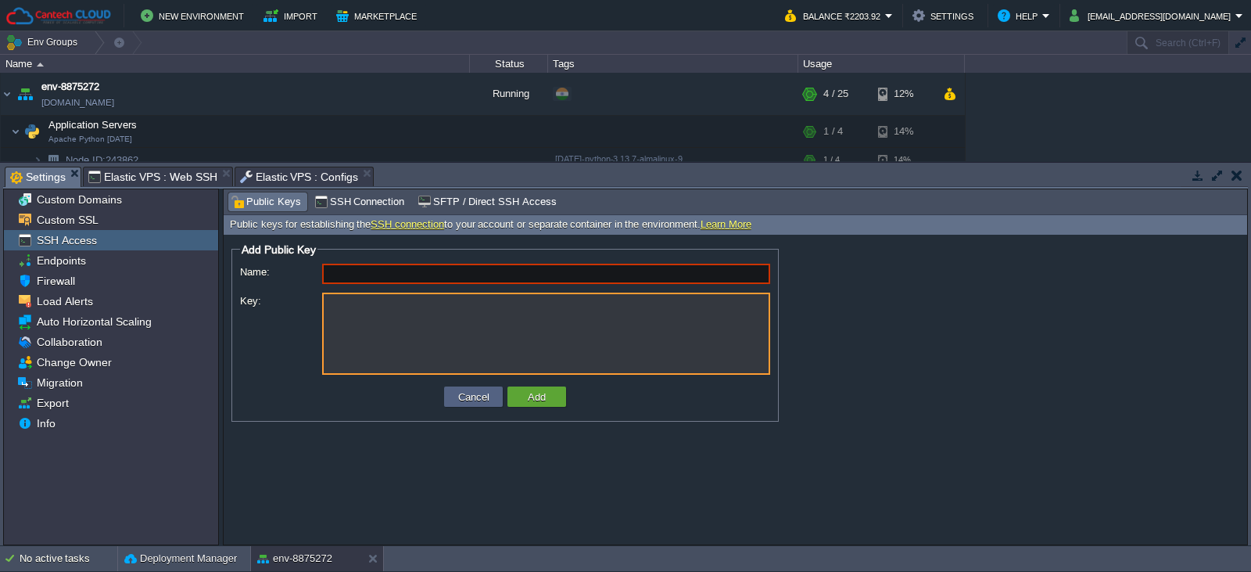
click at [350, 303] on textarea "Key:" at bounding box center [546, 333] width 448 height 82
paste textarea "ssh-rsa AAAAB3NzaC1yc2EAAAADAQABAAABgQDq8QeHvJUkotvpZUCz0khA3r6MO6P/wraoBLx4JBr…"
type textarea "ssh-rsa AAAAB3NzaC1yc2EAAAADAQABAAABgQDq8QeHvJUkotvpZUCz0khA3r6MO6P/wraoBLx4JBr…"
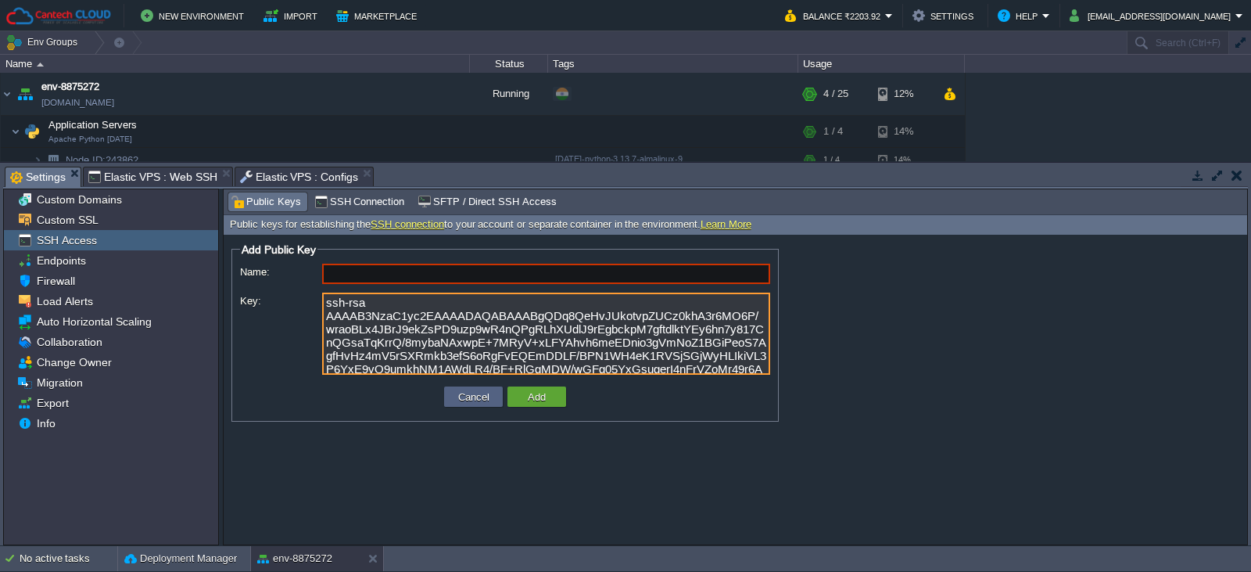
type input "[EMAIL_ADDRESS][DOMAIN_NAME]"
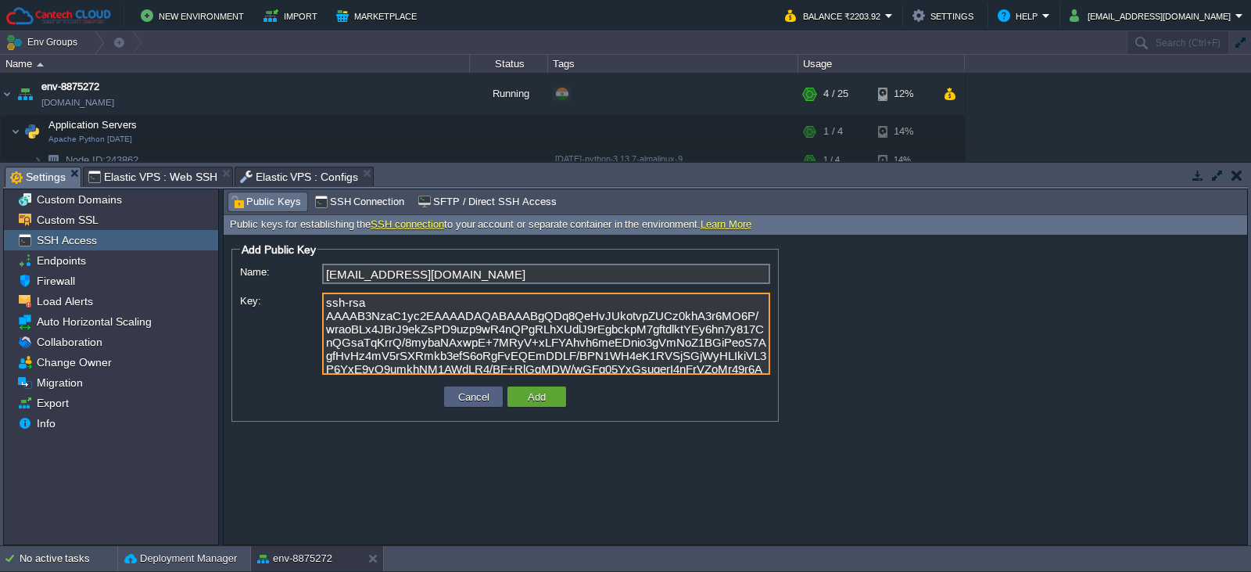
scroll to position [63, 0]
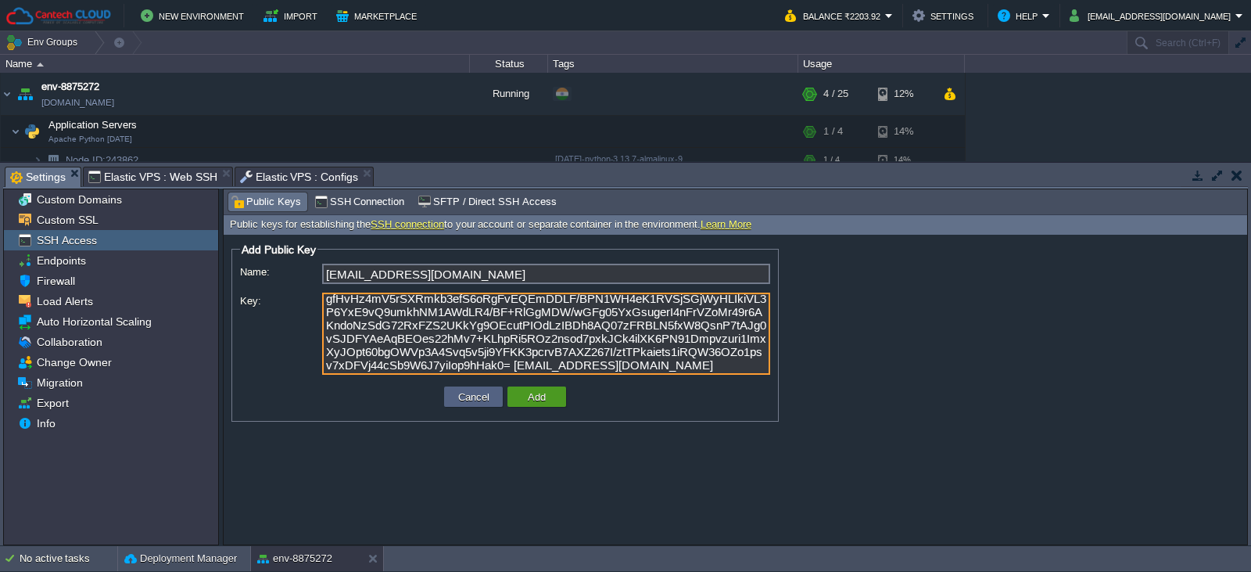
type textarea "ssh-rsa AAAAB3NzaC1yc2EAAAADAQABAAABgQDq8QeHvJUkotvpZUCz0khA3r6MO6P/wraoBLx4JBr…"
click at [530, 398] on button "Add" at bounding box center [536, 396] width 27 height 14
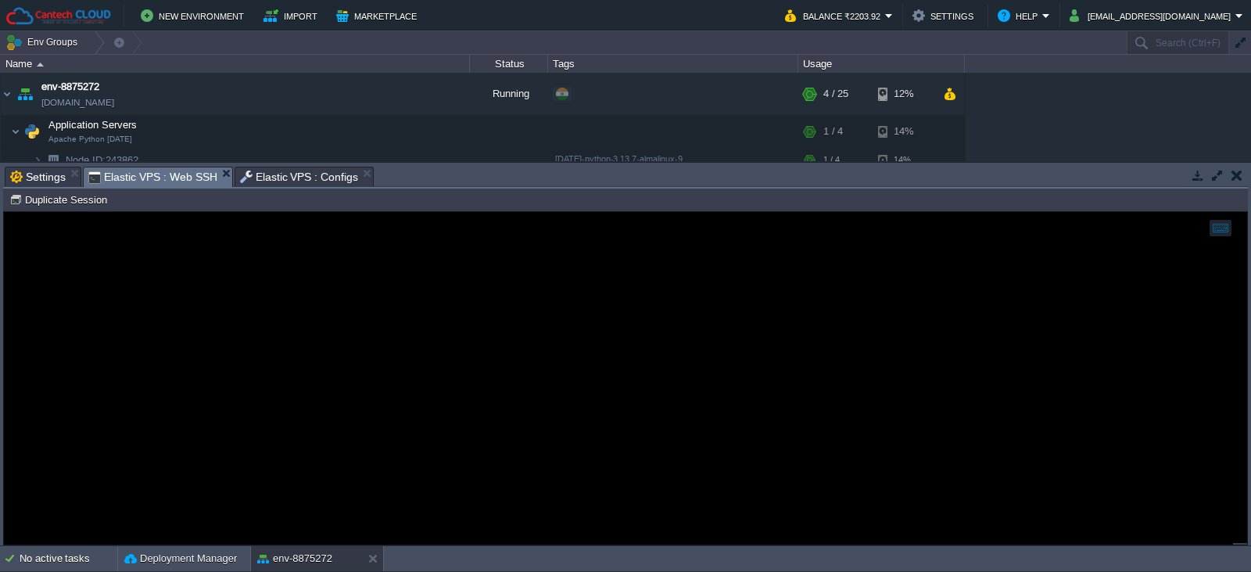
click at [131, 181] on span "Elastic VPS : Web SSH" at bounding box center [152, 177] width 129 height 20
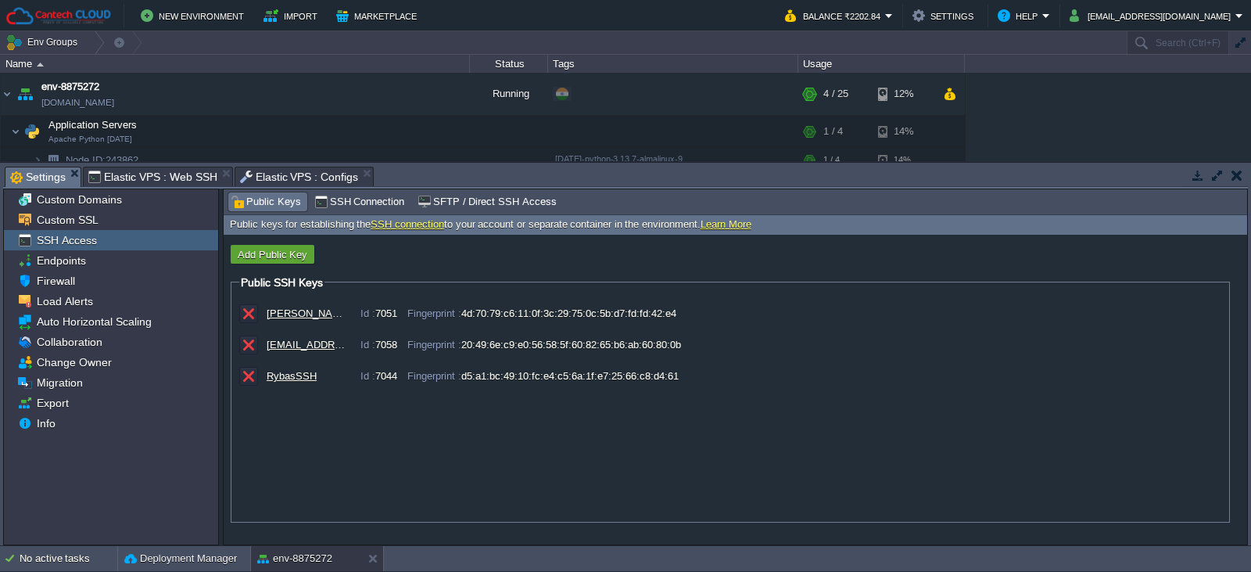
click at [52, 174] on span "Settings" at bounding box center [38, 177] width 56 height 20
click at [374, 206] on span "SSH Connection" at bounding box center [359, 201] width 91 height 17
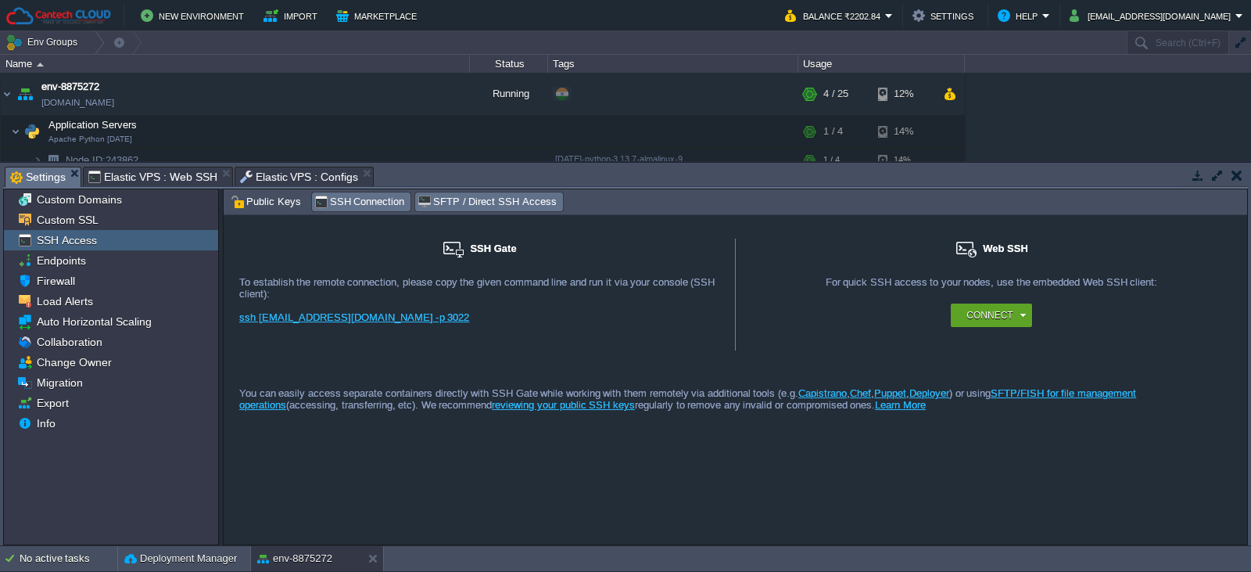
click at [439, 203] on span "SFTP / Direct SSH Access" at bounding box center [487, 201] width 138 height 17
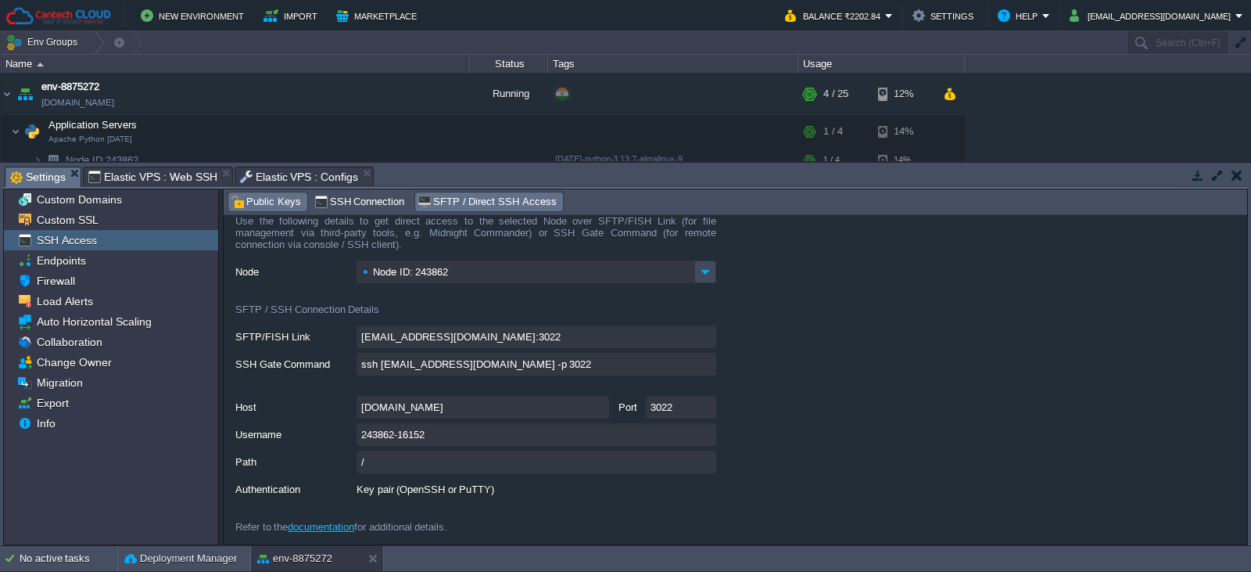
click at [270, 202] on span "Public Keys" at bounding box center [266, 201] width 70 height 17
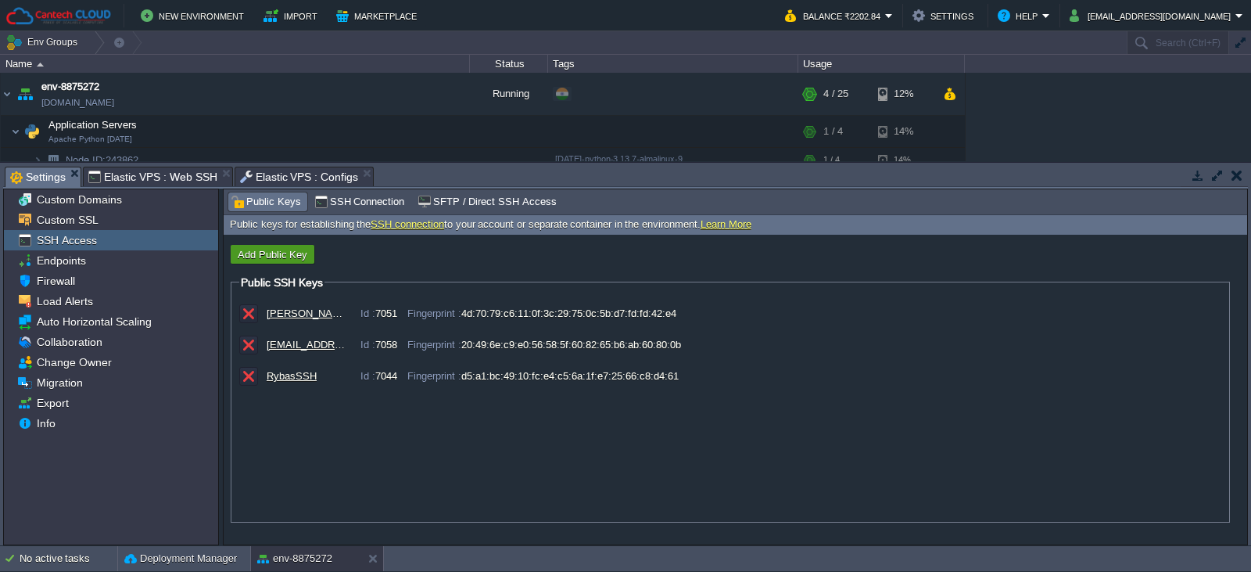
click at [284, 256] on button "Add Public Key" at bounding box center [272, 254] width 79 height 14
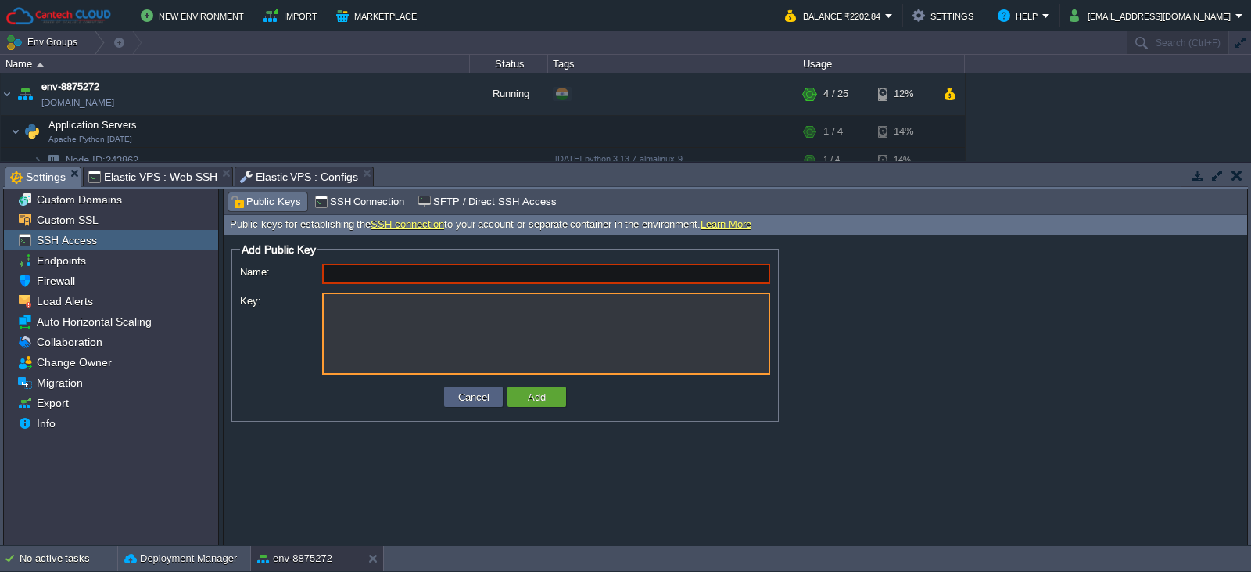
click at [338, 306] on textarea "Key:" at bounding box center [546, 333] width 448 height 82
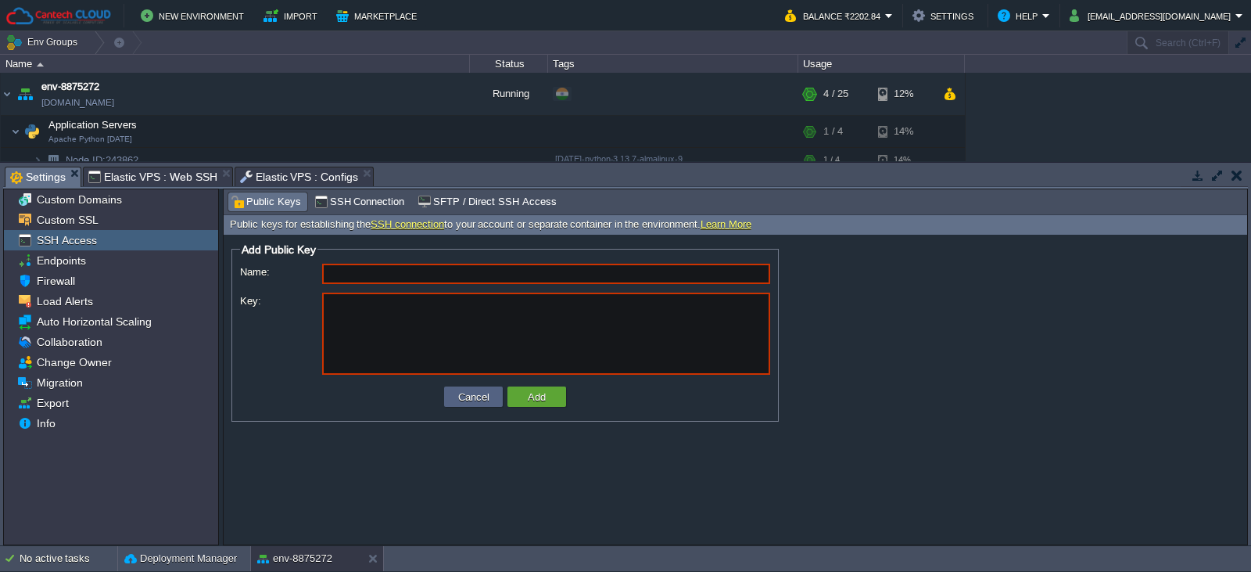
click at [938, 271] on form "Add Public Key ID: Name: Fingerprint: Key: Cancel Add" at bounding box center [736, 390] width 1024 height 310
click at [514, 203] on span "SFTP / Direct SSH Access" at bounding box center [487, 201] width 138 height 17
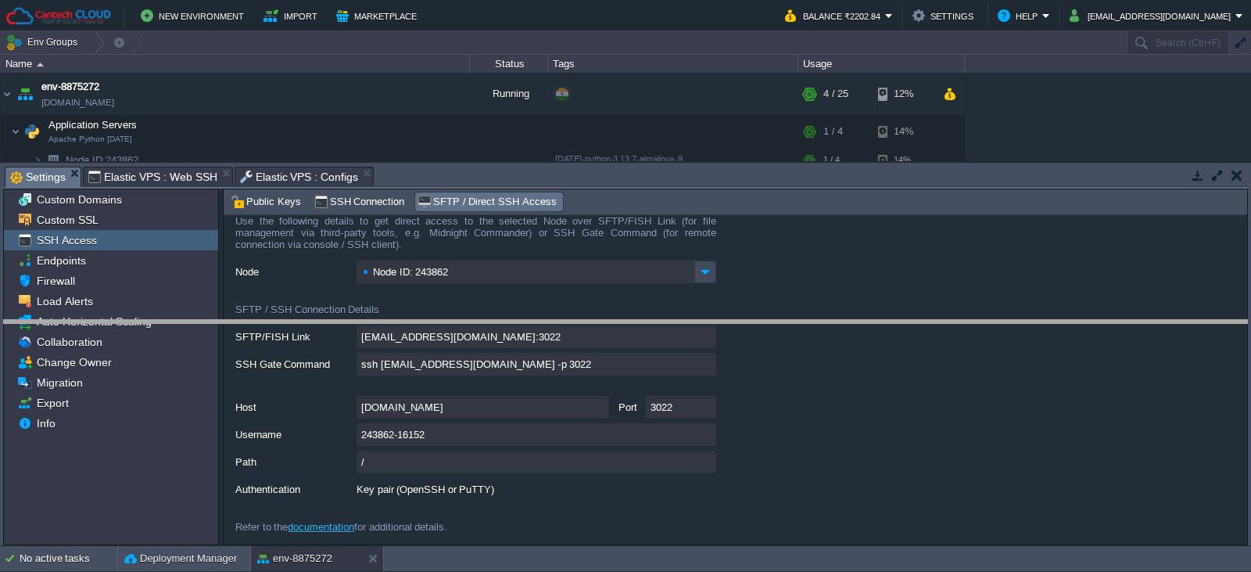
drag, startPoint x: 609, startPoint y: 167, endPoint x: 584, endPoint y: 320, distance: 155.3
click at [584, 320] on body "New Environment Import Marketplace Bonus ₹0.00 Upgrade Account Balance ₹2202.84…" at bounding box center [625, 286] width 1251 height 572
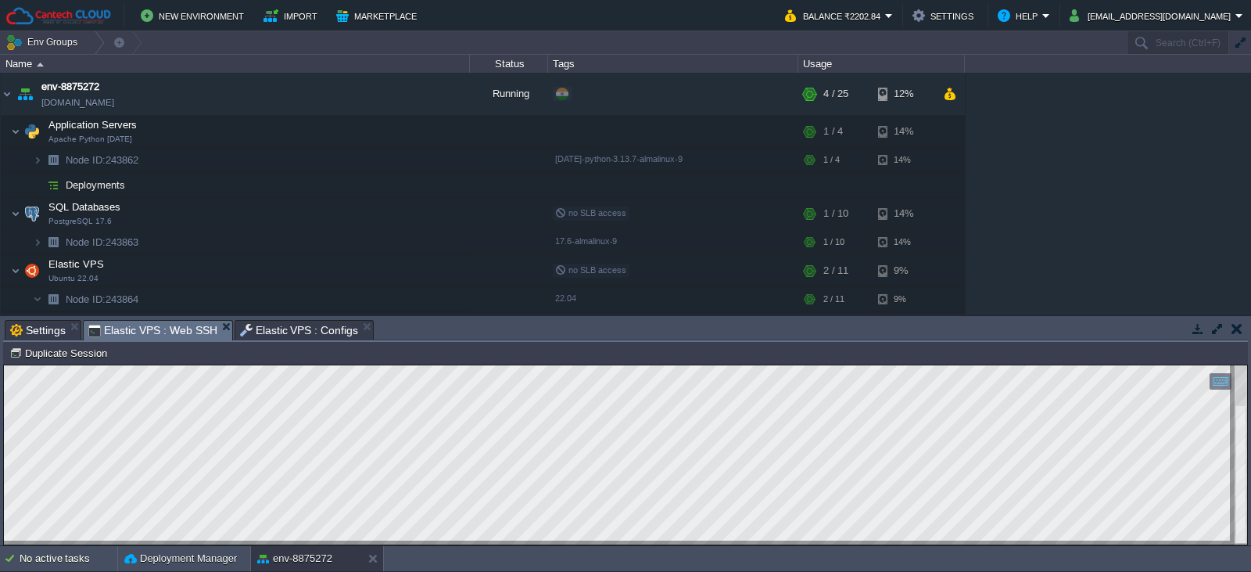
click at [189, 334] on span "Elastic VPS : Web SSH" at bounding box center [152, 331] width 129 height 20
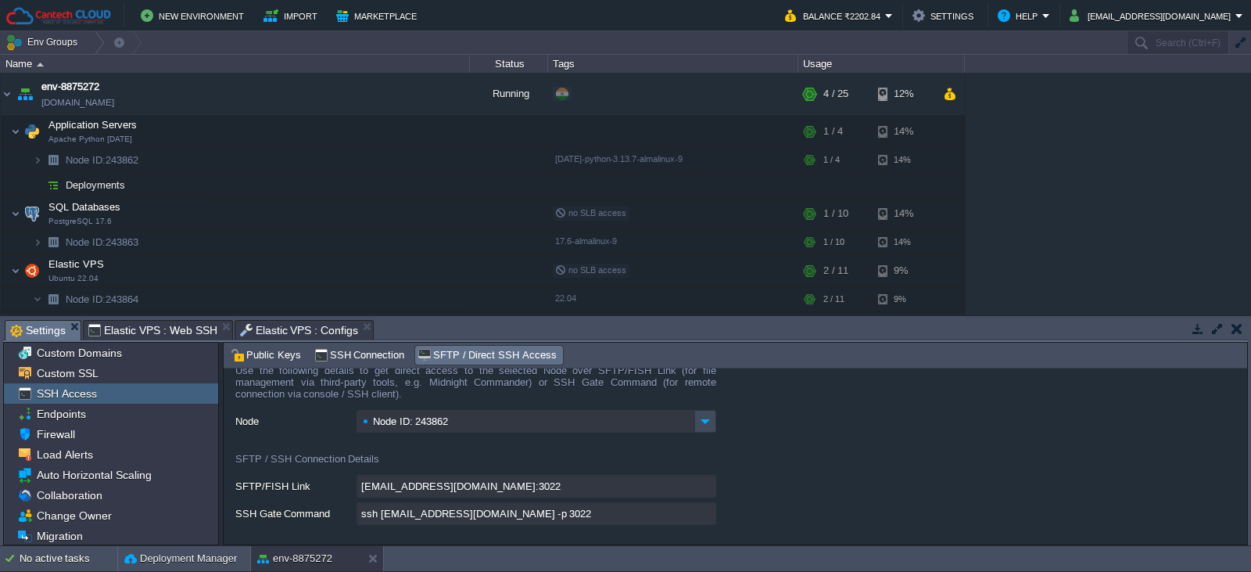
click at [56, 332] on span "Settings" at bounding box center [38, 331] width 56 height 20
click at [274, 357] on span "Public Keys" at bounding box center [266, 354] width 70 height 17
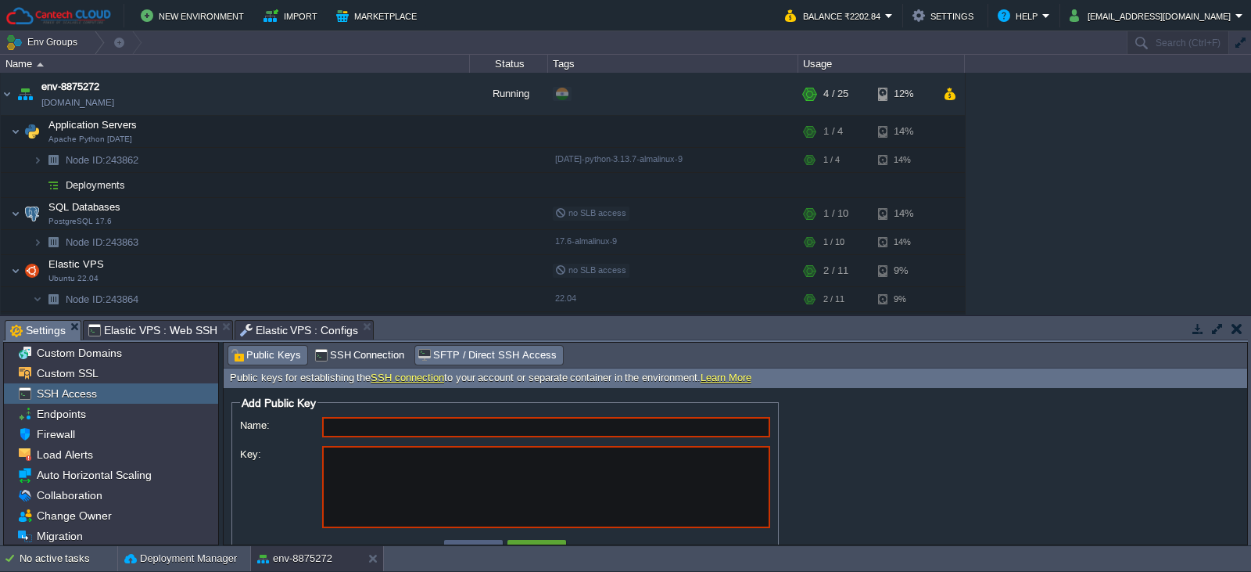
click at [433, 357] on span "SFTP / Direct SSH Access" at bounding box center [487, 354] width 138 height 17
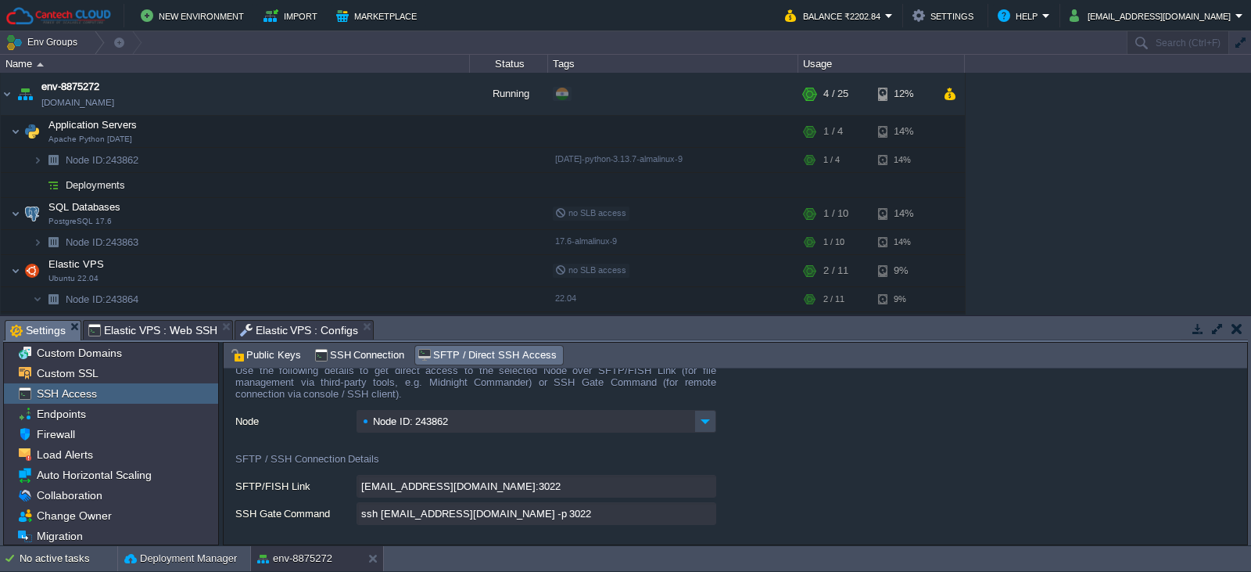
scroll to position [0, 0]
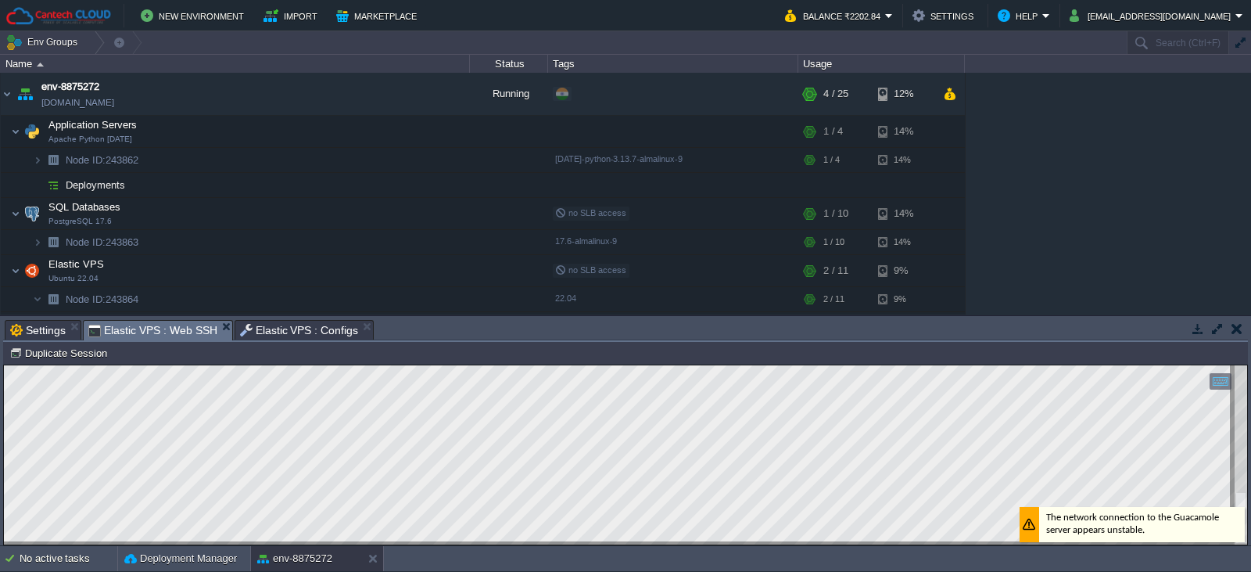
click at [172, 332] on span "Elastic VPS : Web SSH" at bounding box center [152, 331] width 129 height 20
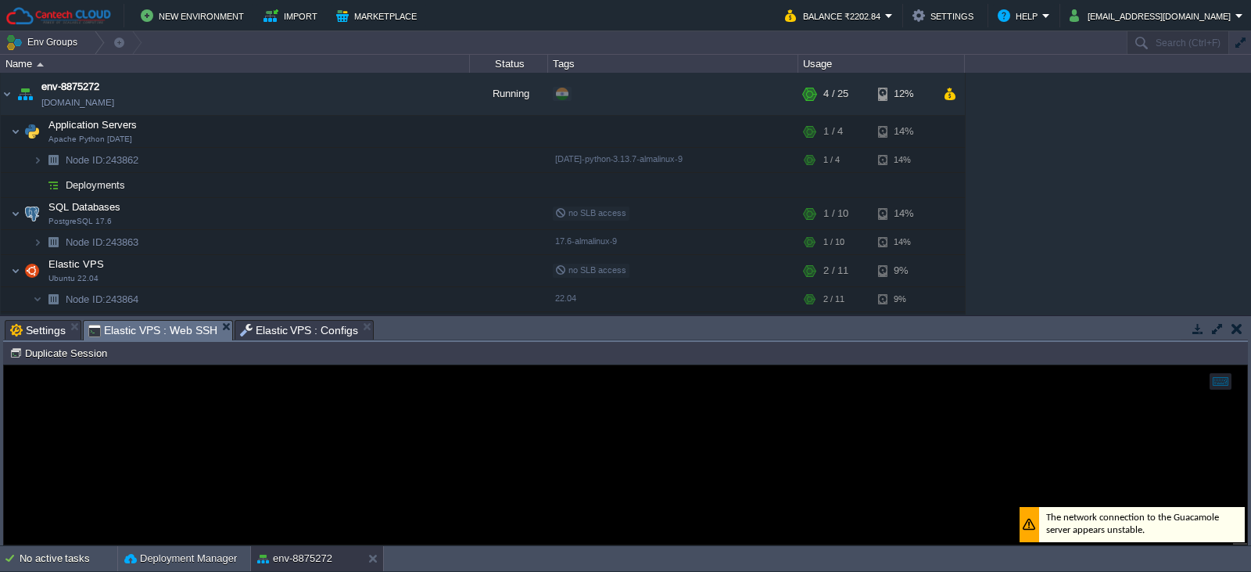
click at [282, 332] on span "Elastic VPS : Configs" at bounding box center [299, 330] width 119 height 19
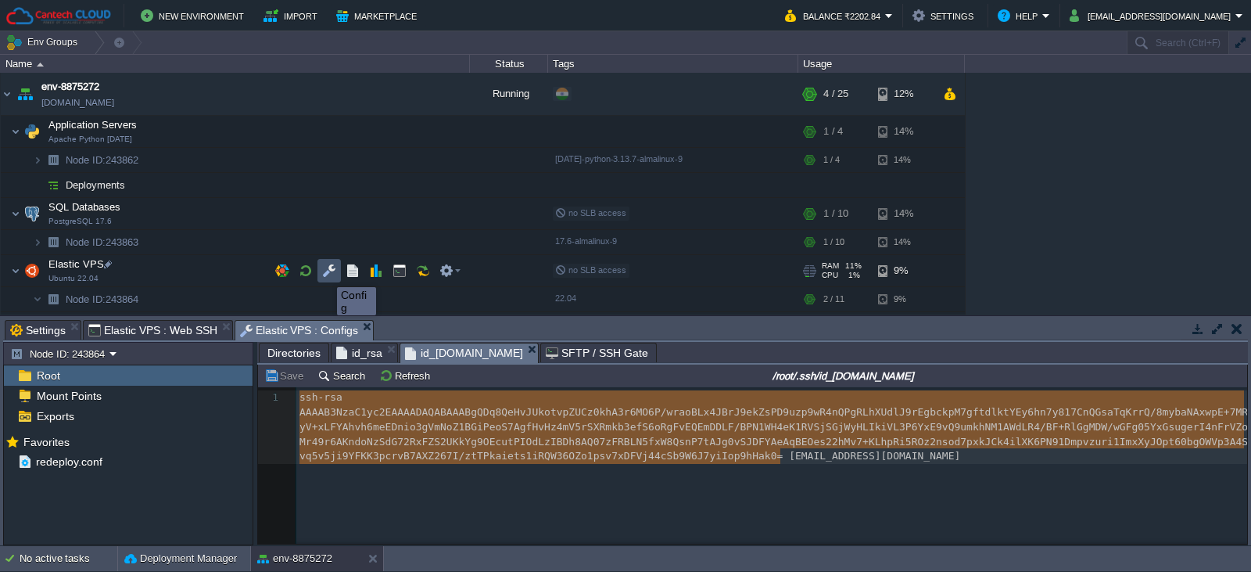
click at [325, 273] on button "button" at bounding box center [329, 271] width 14 height 14
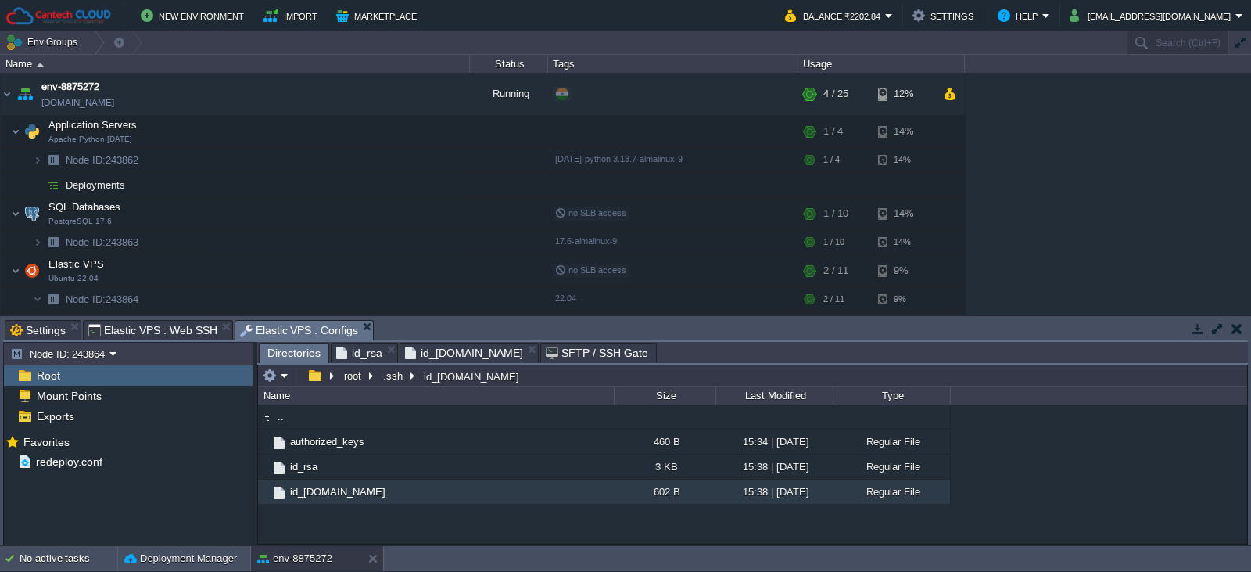
click at [295, 355] on span "Directories" at bounding box center [293, 353] width 53 height 20
click at [360, 380] on button "root" at bounding box center [353, 375] width 23 height 14
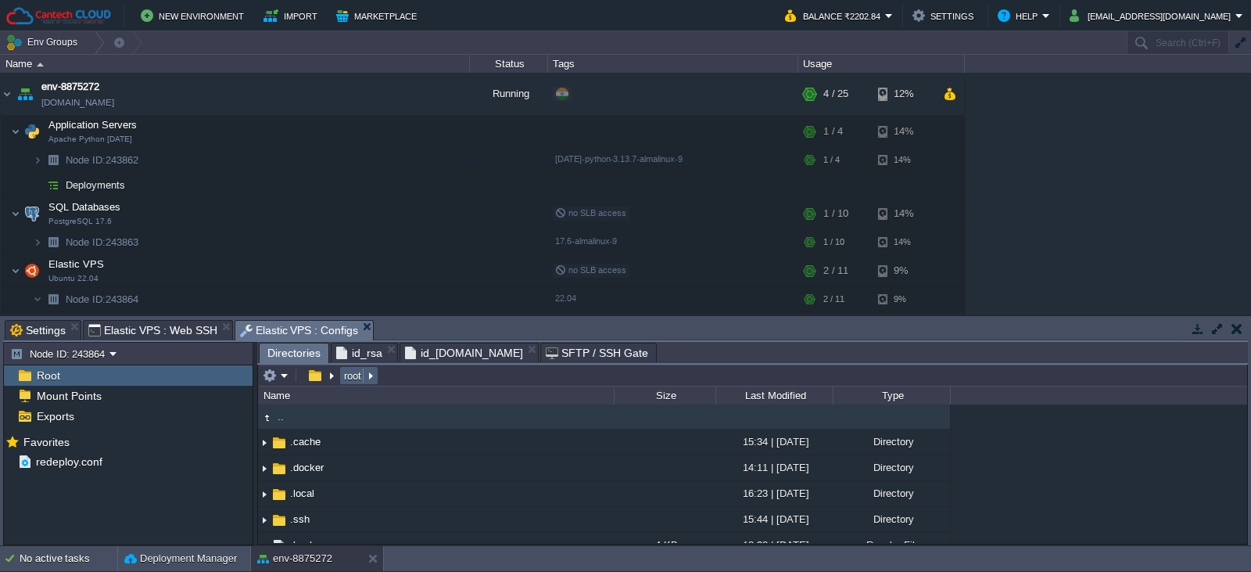
click at [359, 382] on button "root" at bounding box center [353, 375] width 23 height 14
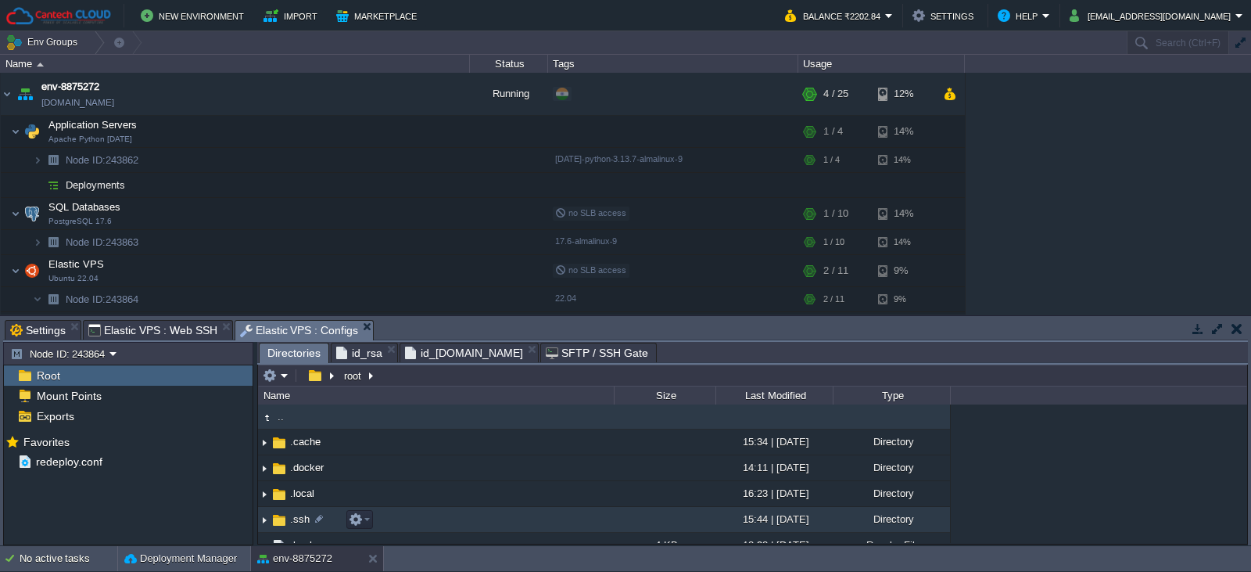
click at [299, 524] on span ".ssh" at bounding box center [300, 518] width 24 height 13
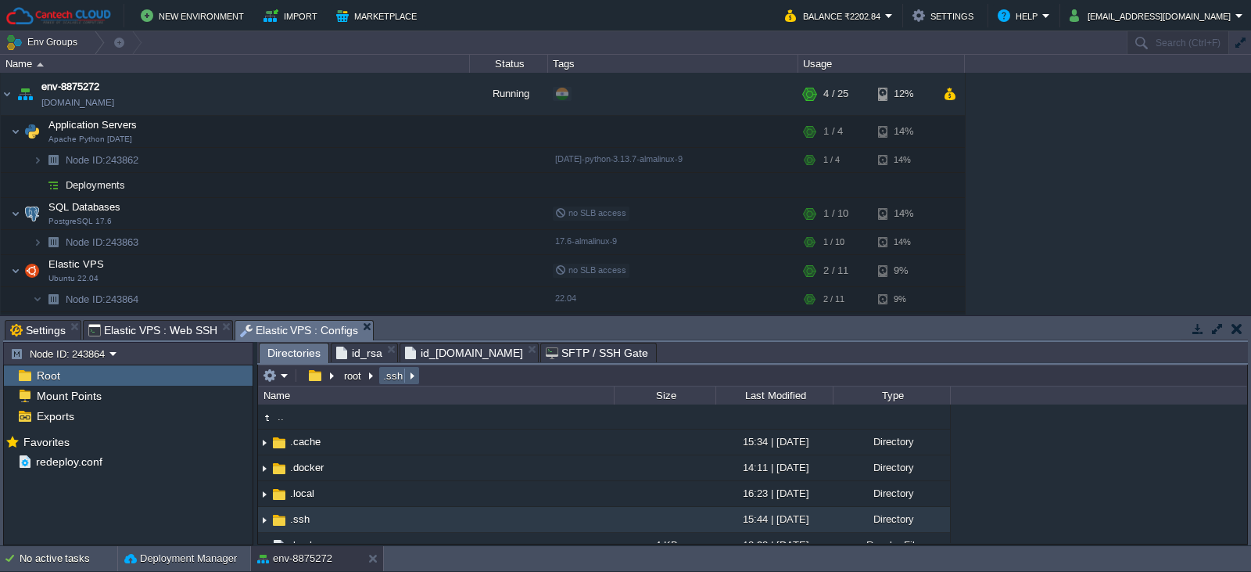
click at [394, 382] on button ".ssh" at bounding box center [394, 375] width 26 height 14
